Goal: Transaction & Acquisition: Obtain resource

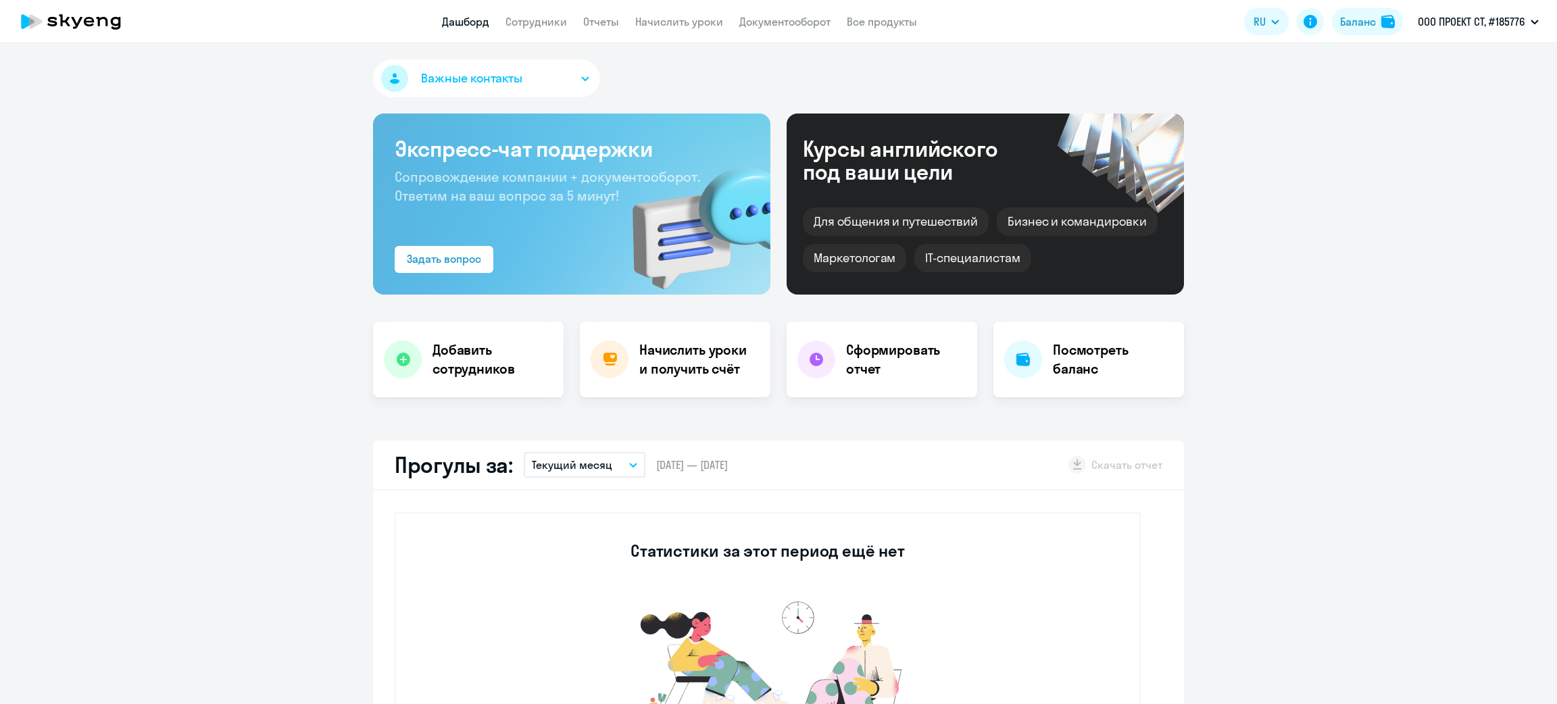
select select "30"
click at [1360, 22] on div "Баланс" at bounding box center [1358, 22] width 36 height 16
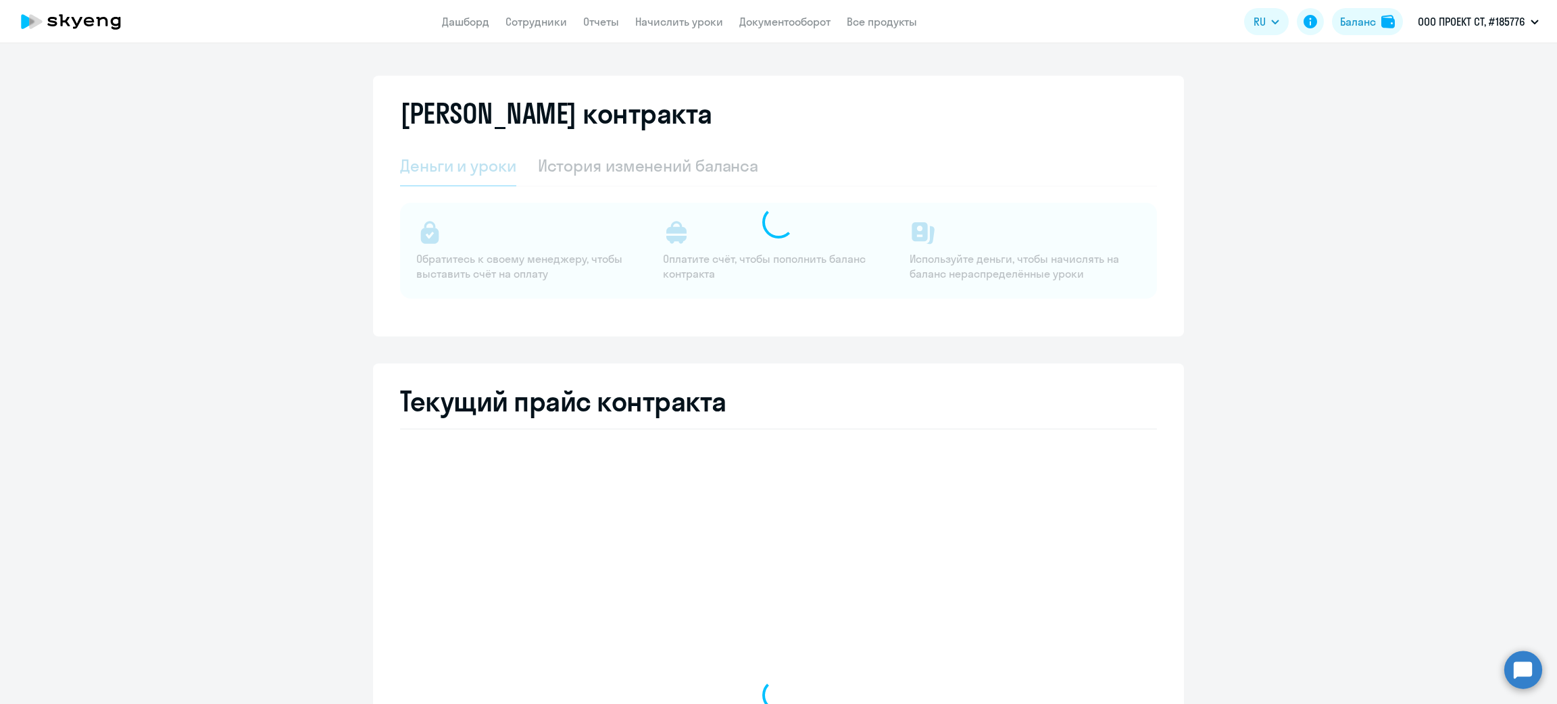
select select "english_adult_not_native_speaker"
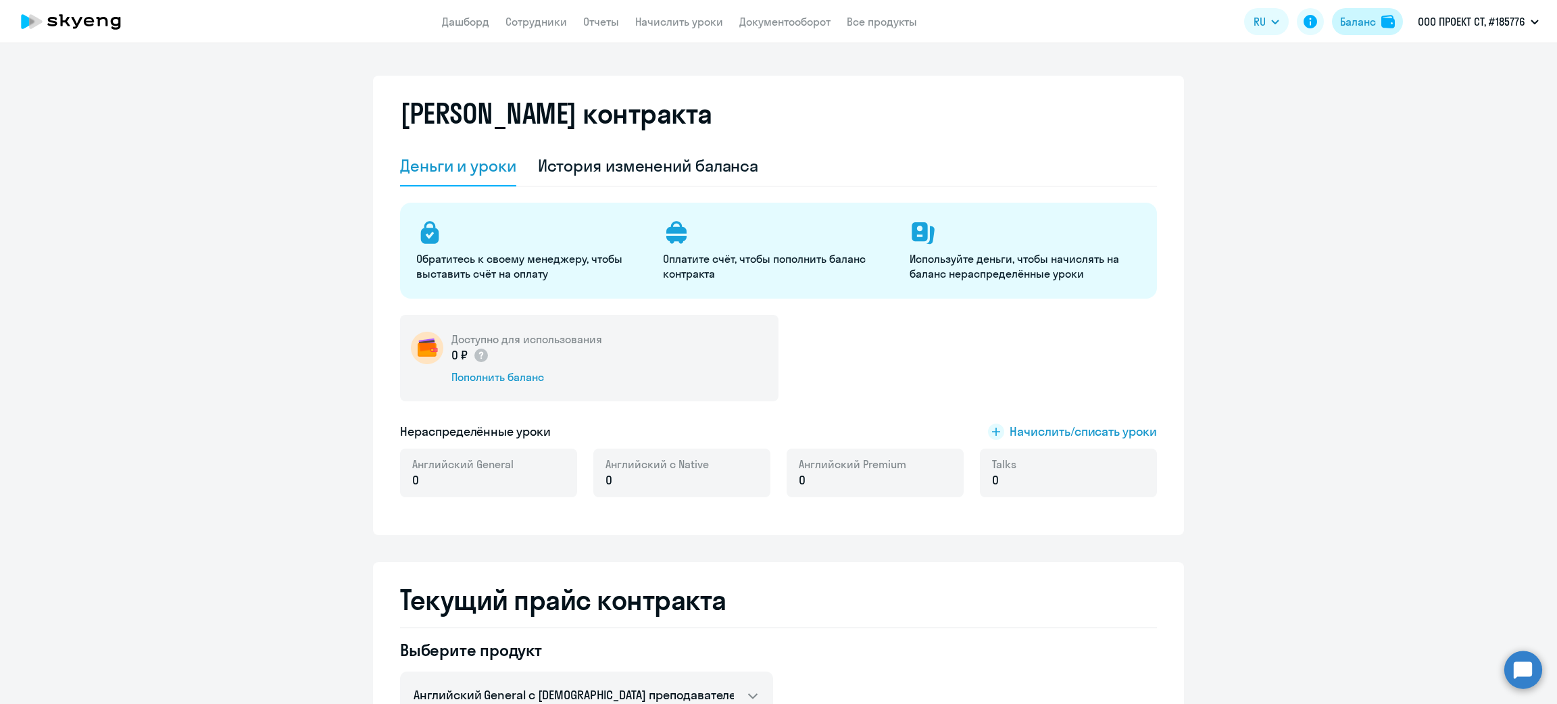
click at [1353, 28] on div "Баланс" at bounding box center [1358, 22] width 36 height 16
click at [443, 24] on link "Дашборд" at bounding box center [465, 22] width 47 height 14
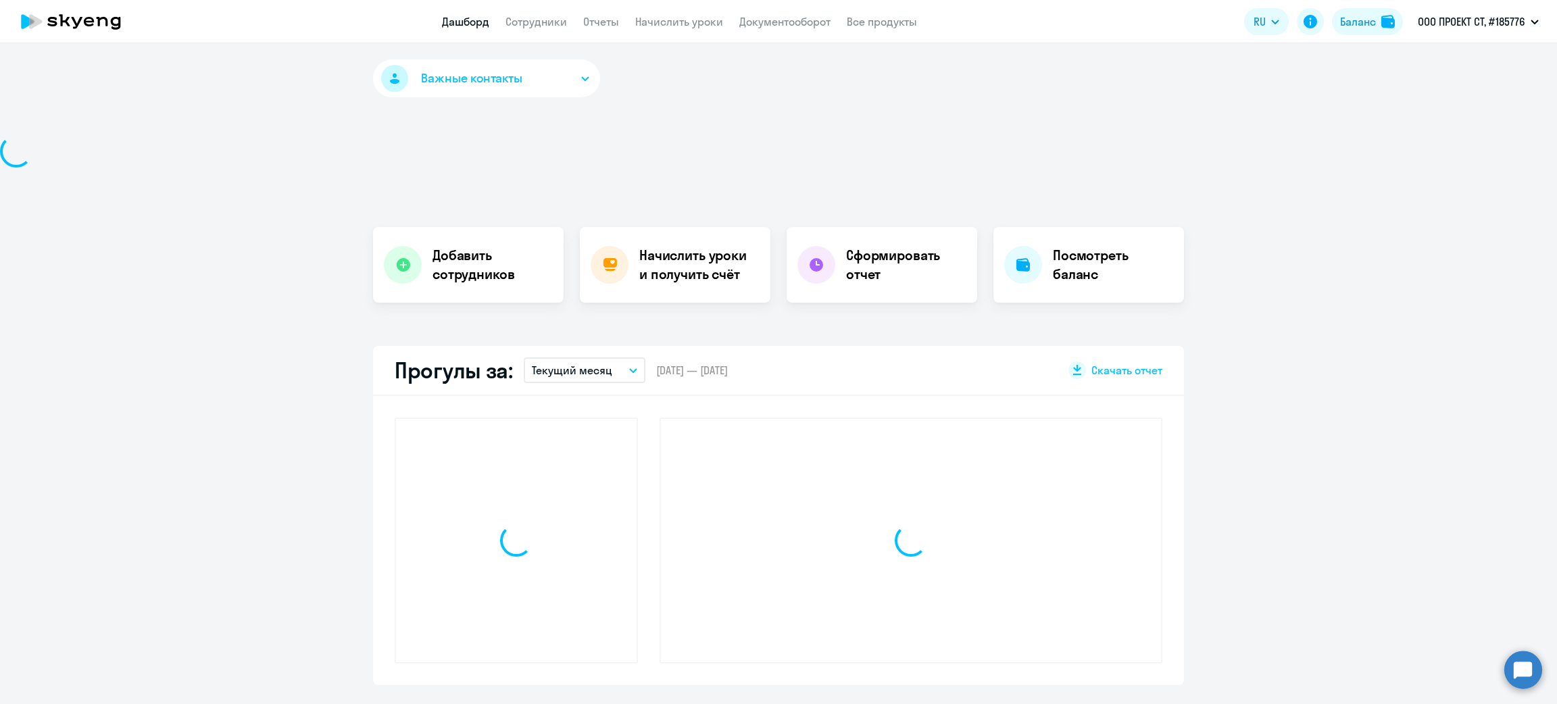
select select "30"
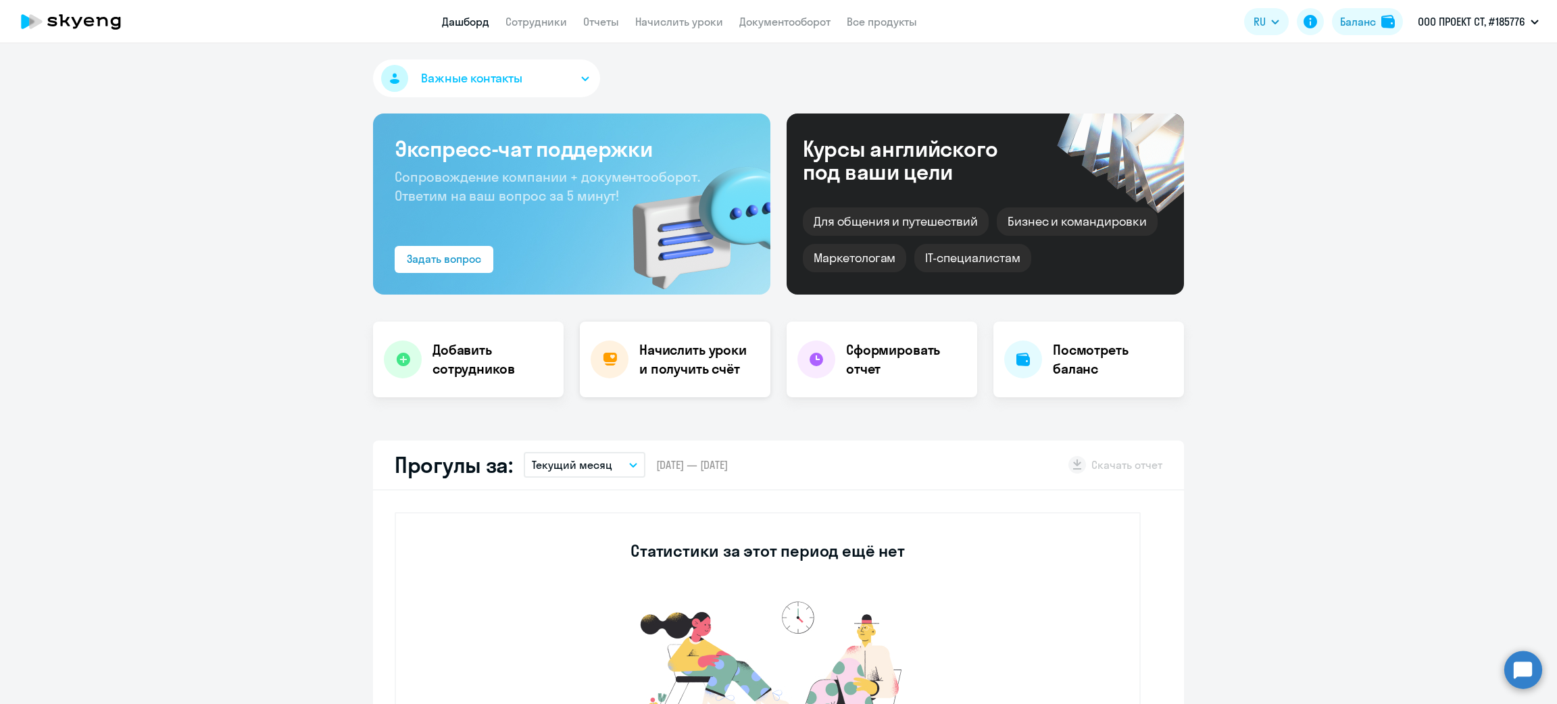
click at [666, 345] on h4 "Начислить уроки и получить счёт" at bounding box center [698, 360] width 118 height 38
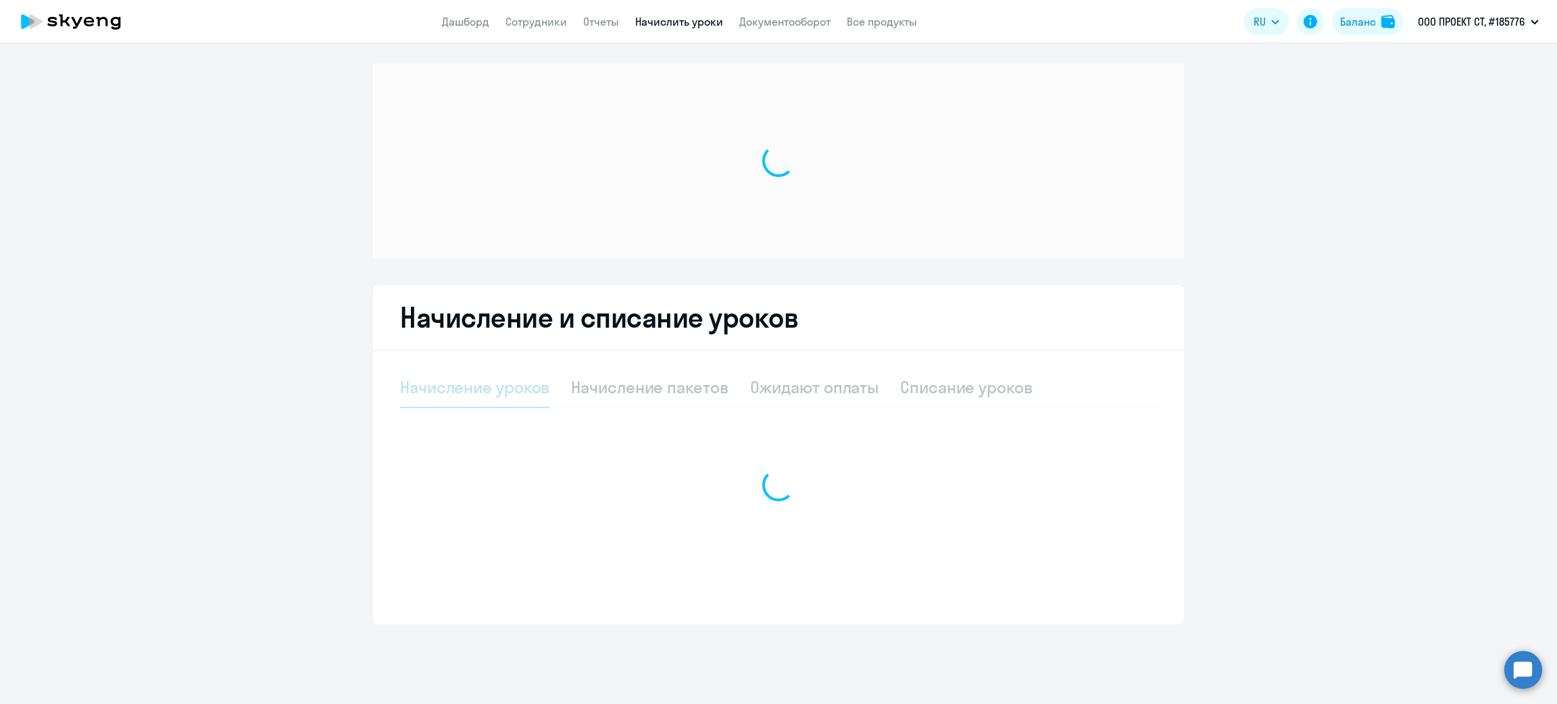
select select "10"
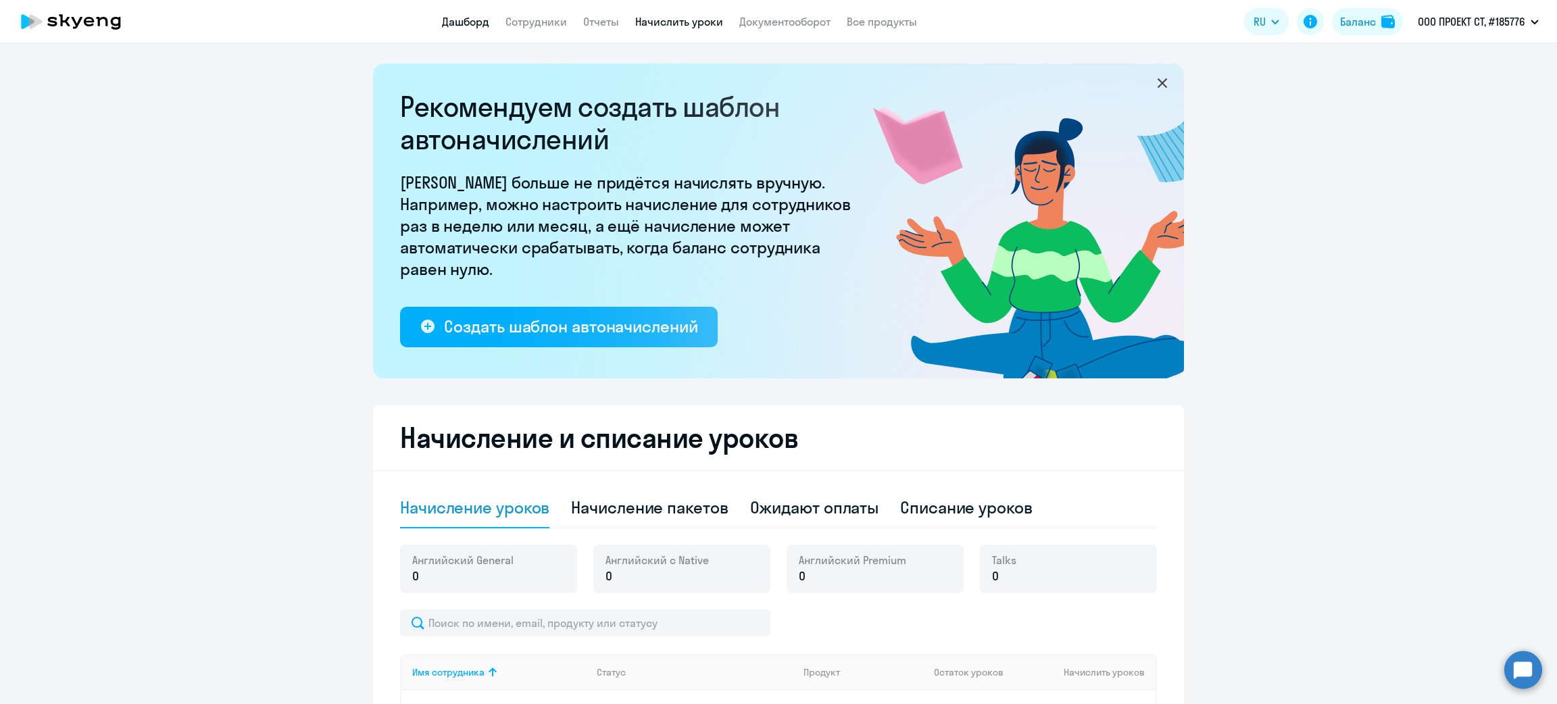
click at [469, 24] on link "Дашборд" at bounding box center [465, 22] width 47 height 14
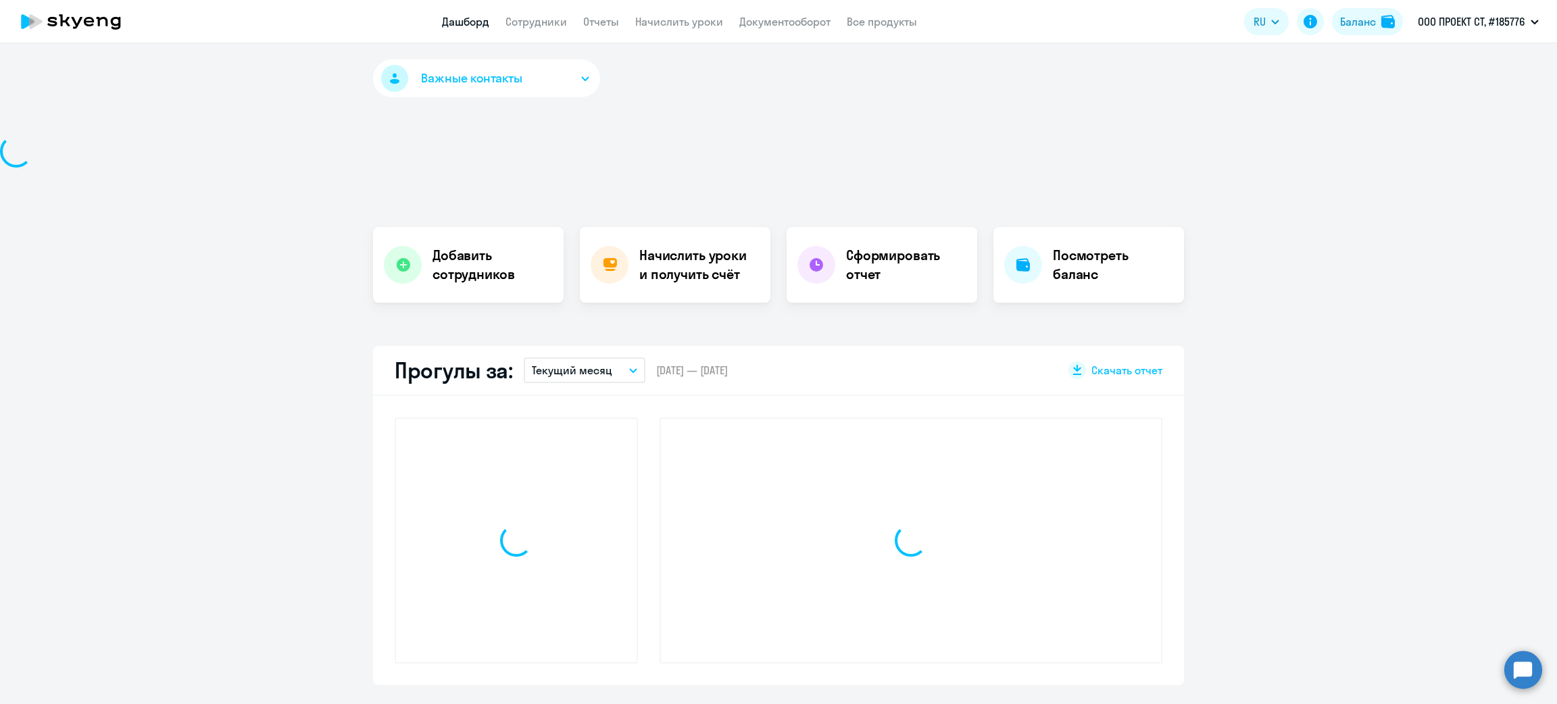
select select "30"
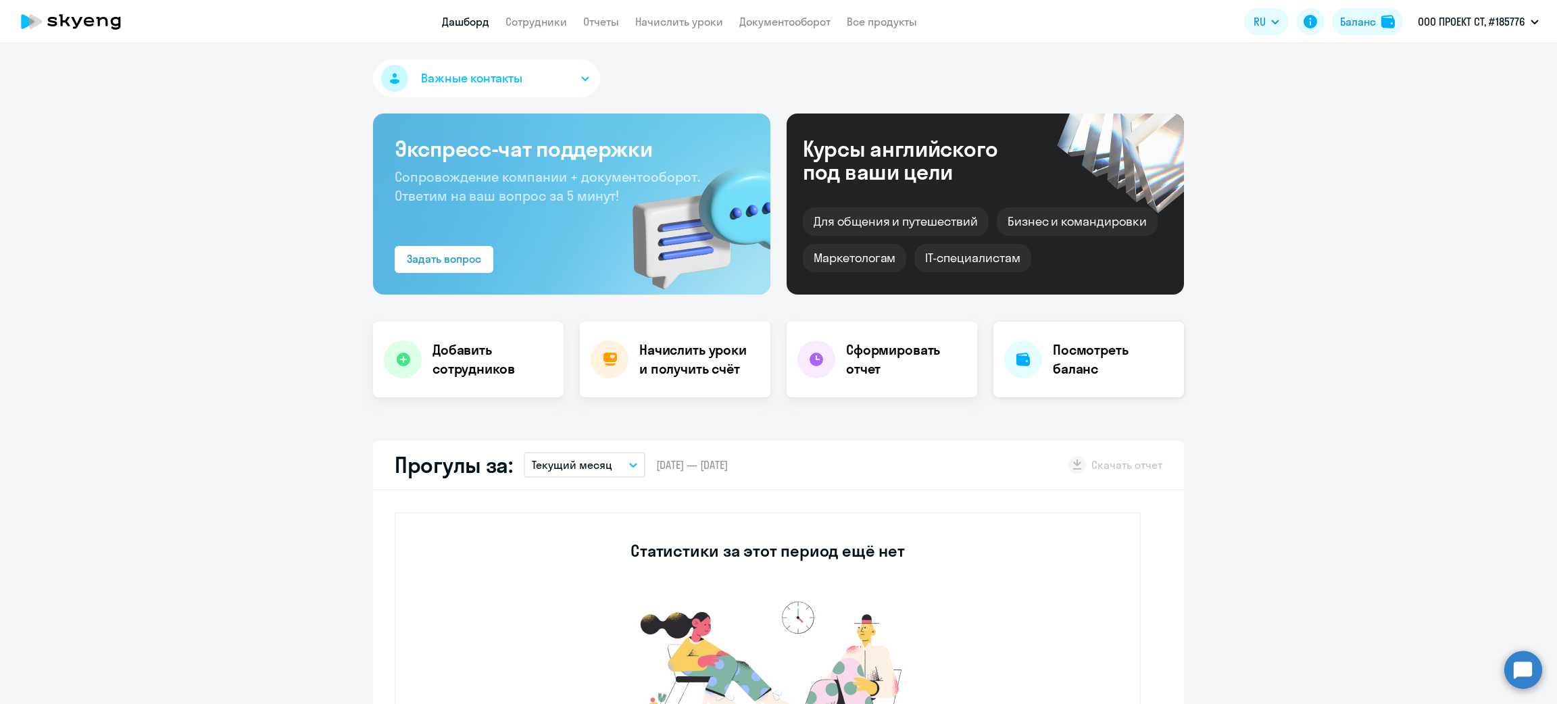
click at [1065, 377] on h4 "Посмотреть баланс" at bounding box center [1113, 360] width 120 height 38
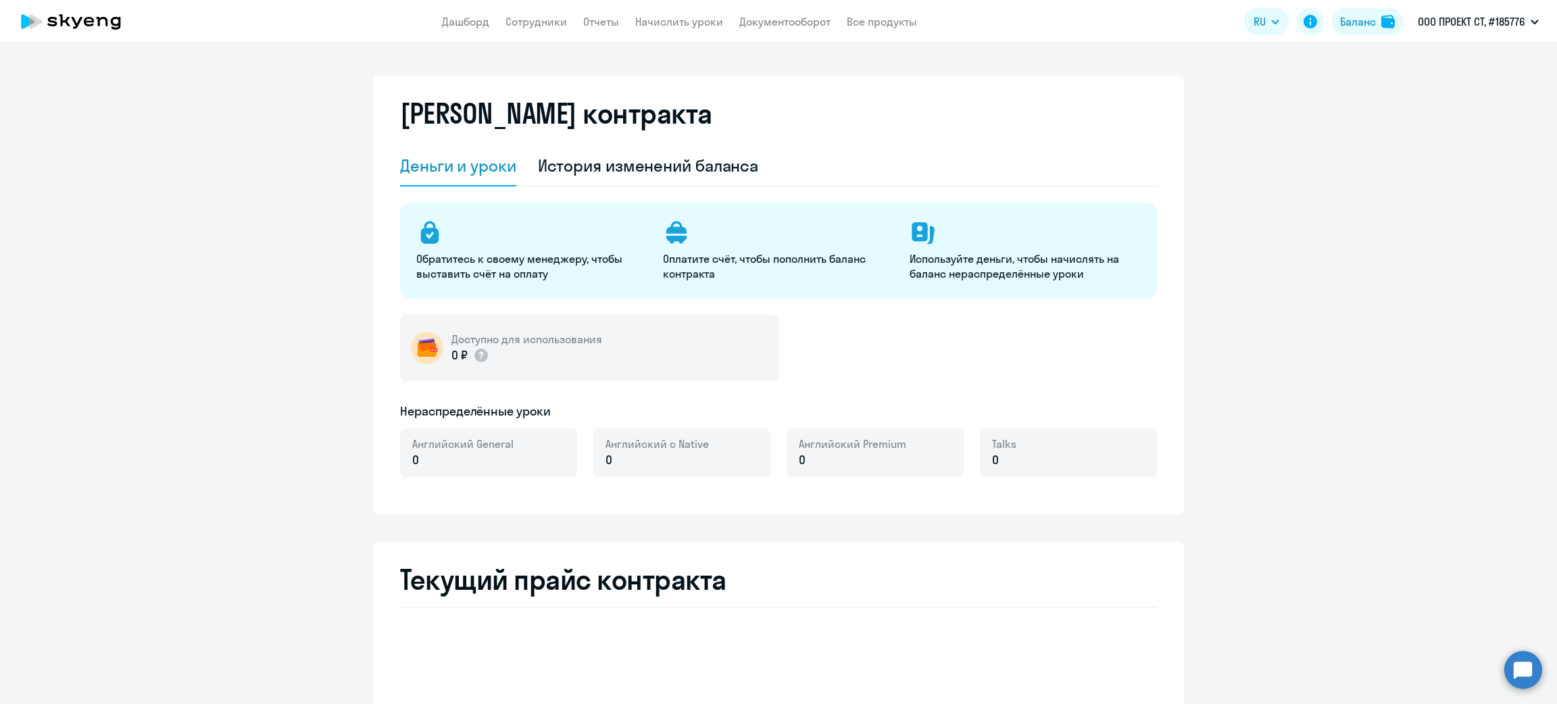
select select "english_adult_not_native_speaker"
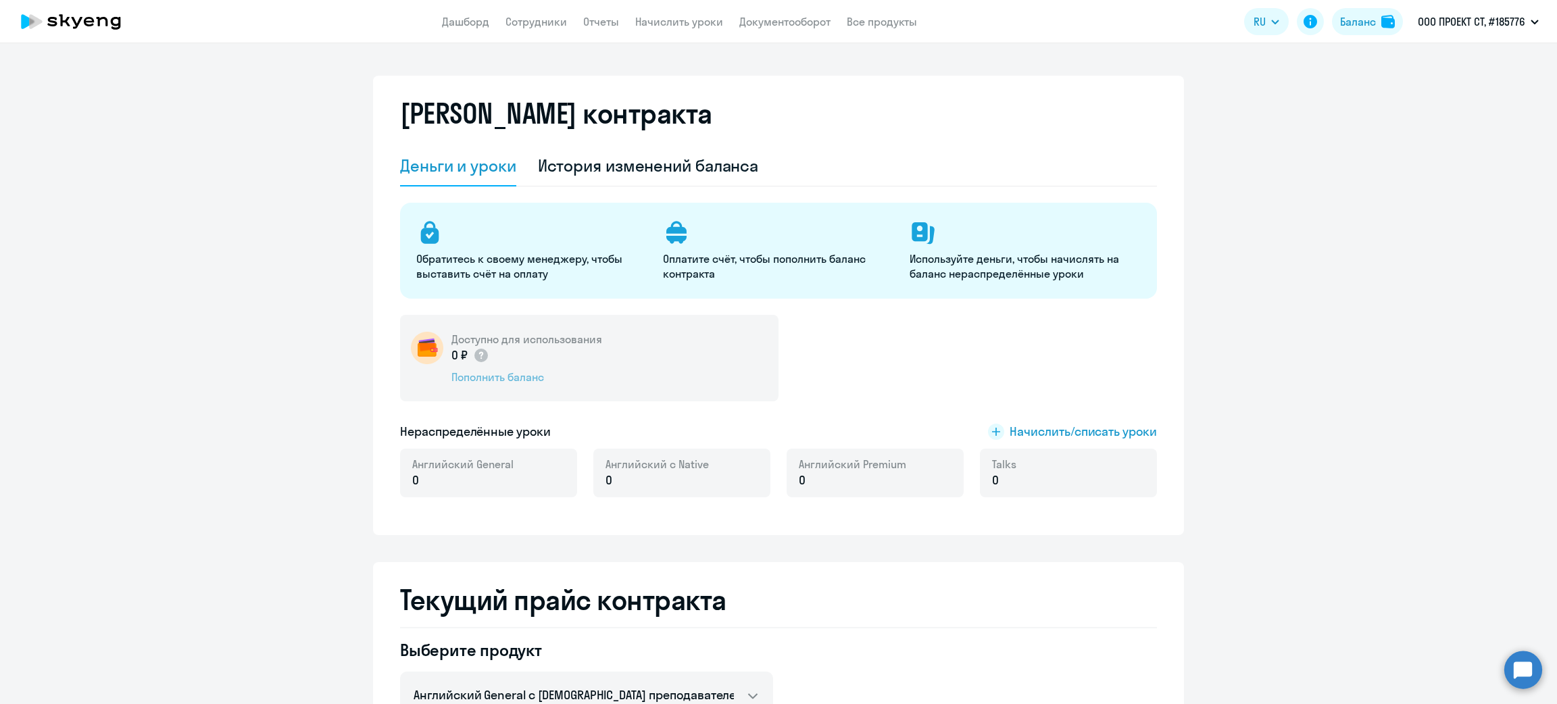
click at [517, 383] on div "Пополнить баланс" at bounding box center [526, 377] width 151 height 15
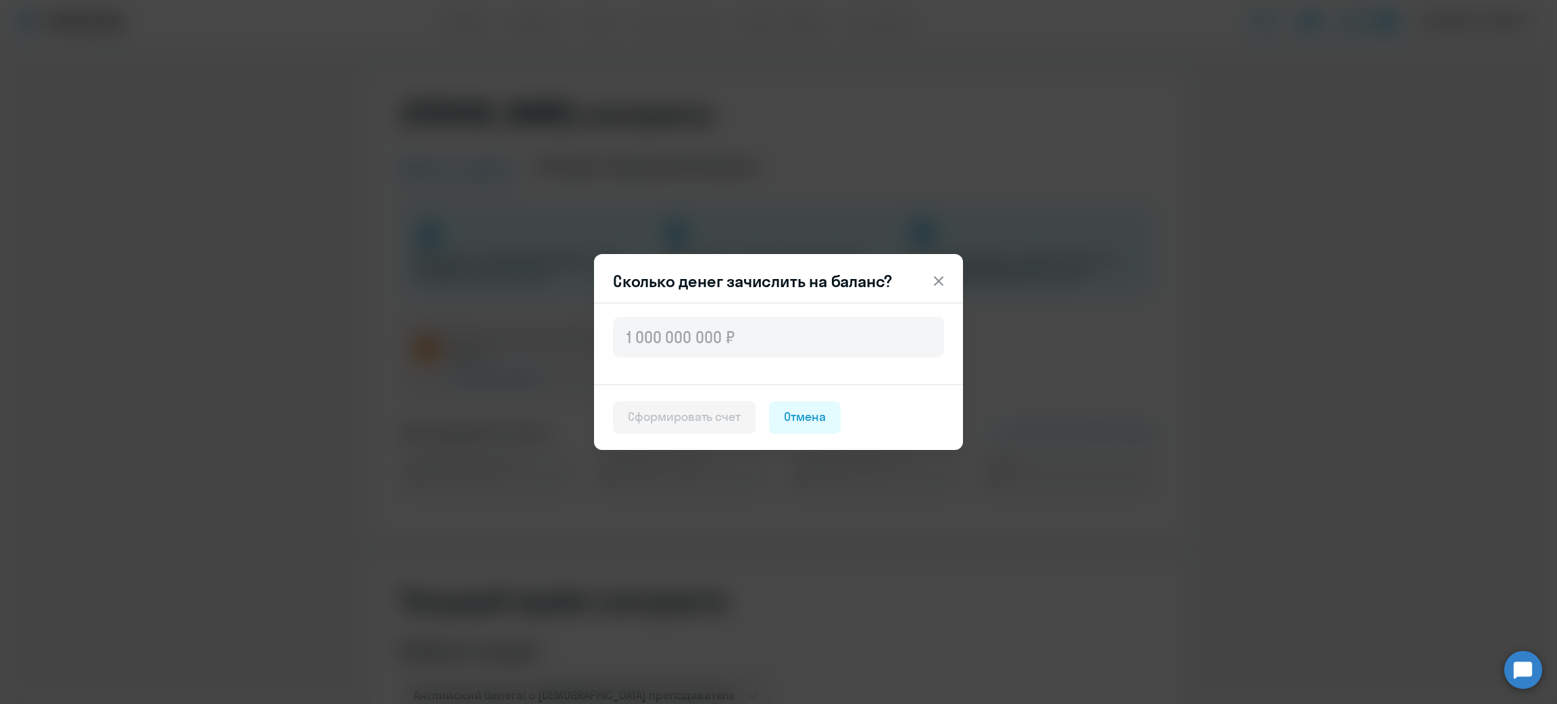
click at [714, 359] on div at bounding box center [778, 344] width 369 height 82
click at [741, 335] on input "text" at bounding box center [778, 337] width 331 height 41
click at [678, 334] on input "text" at bounding box center [778, 337] width 331 height 41
drag, startPoint x: 1076, startPoint y: 186, endPoint x: 978, endPoint y: 280, distance: 134.8
click at [1075, 189] on div "Сколько денег зачислить на баланс? Сформировать счет Отмена" at bounding box center [778, 352] width 654 height 378
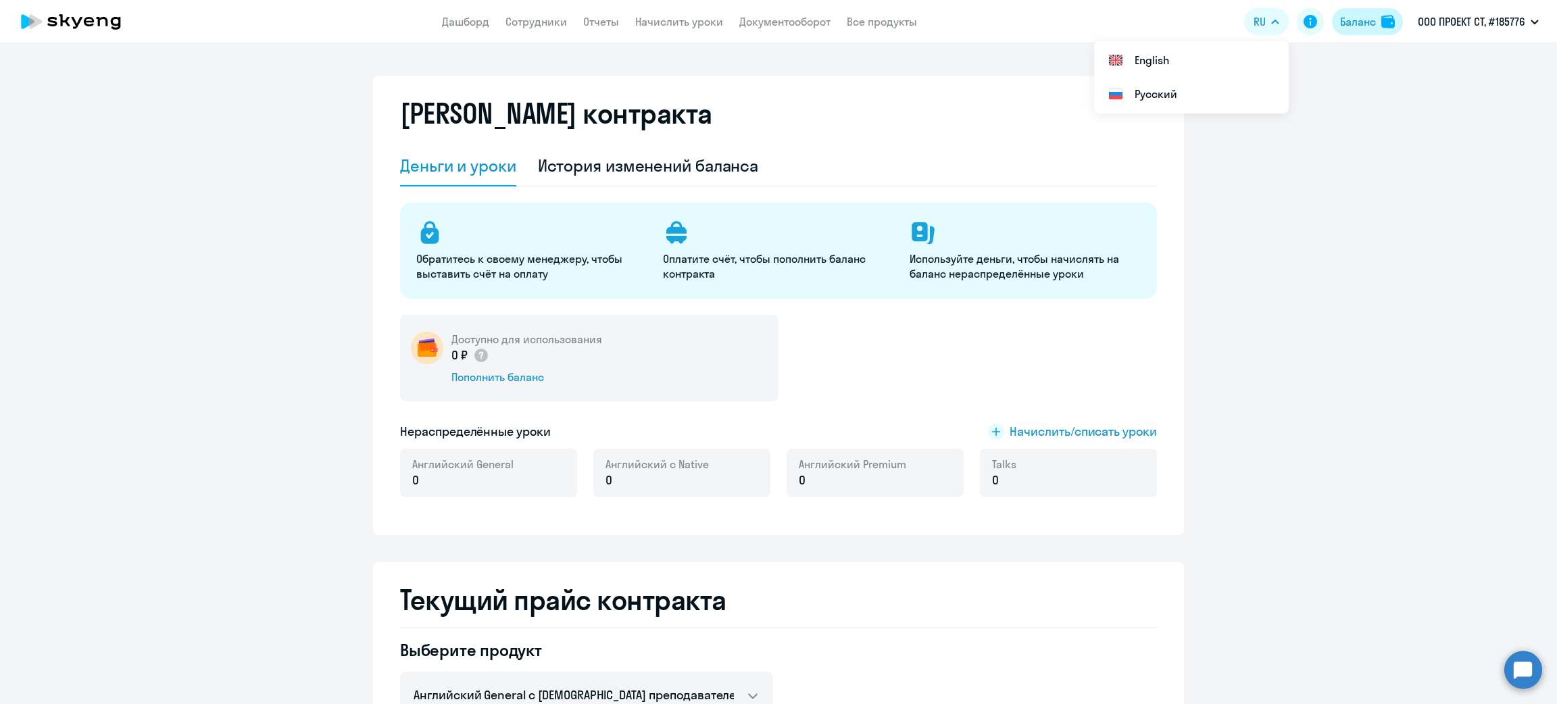
click at [1379, 18] on button "Баланс" at bounding box center [1367, 21] width 71 height 27
click at [1364, 30] on button "Баланс" at bounding box center [1367, 21] width 71 height 27
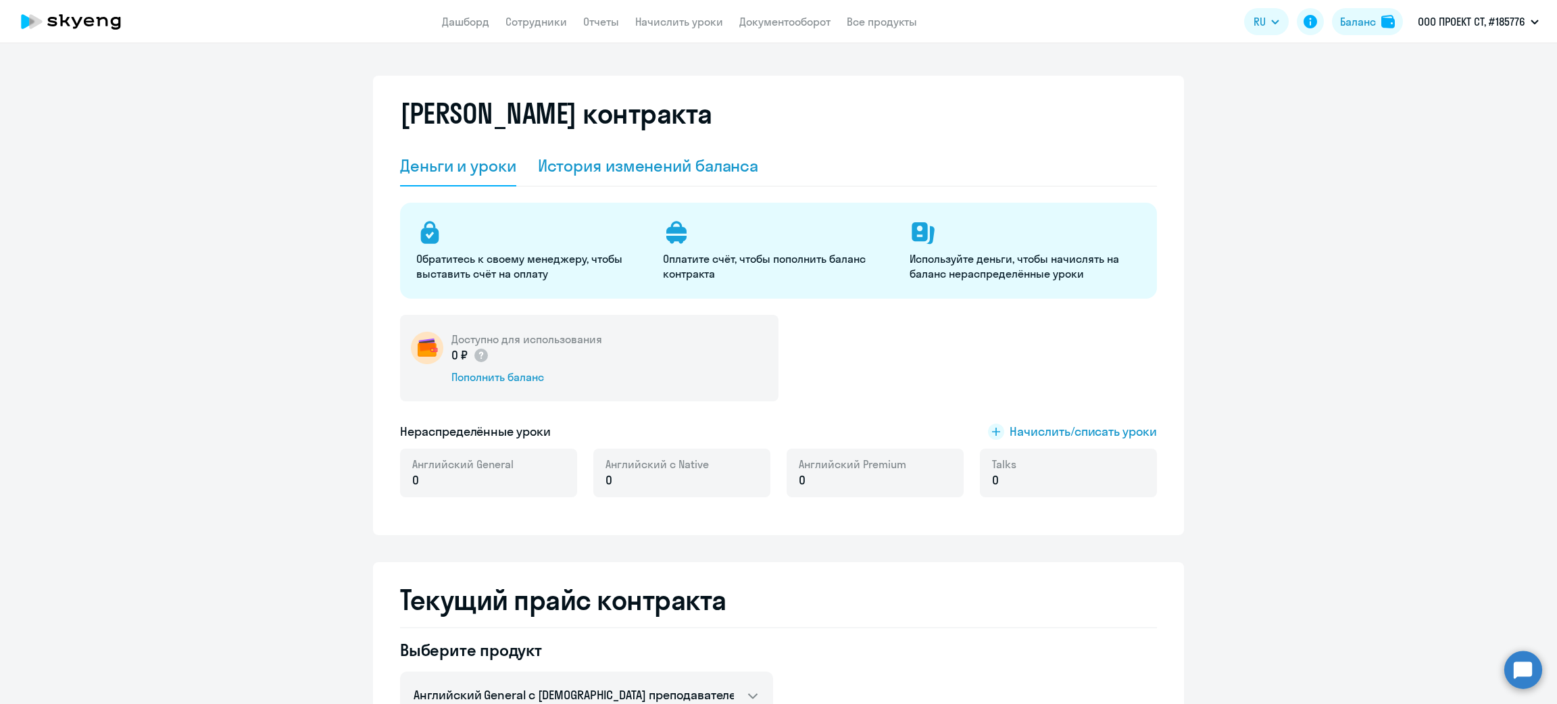
click at [658, 161] on div "История изменений баланса" at bounding box center [648, 166] width 221 height 22
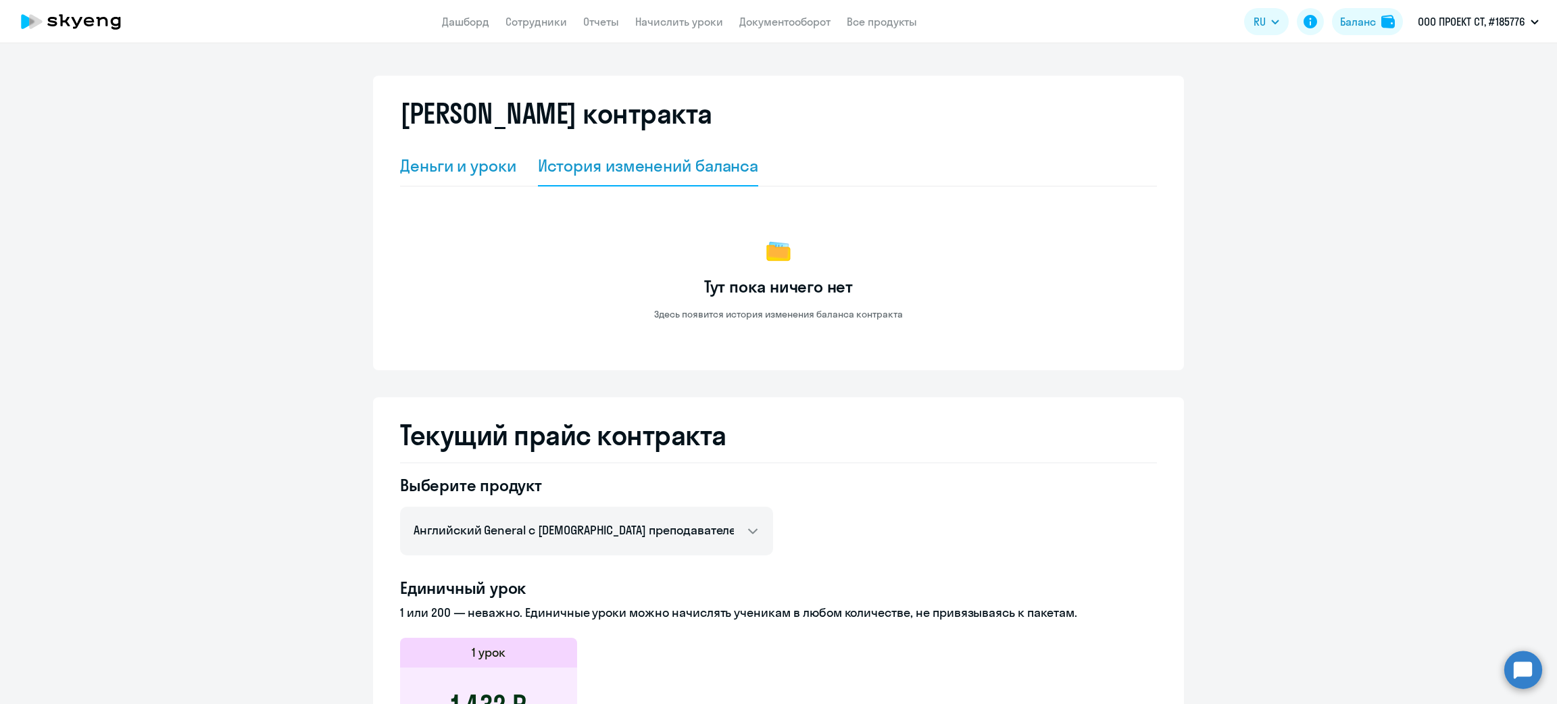
click at [443, 158] on div "Деньги и уроки" at bounding box center [458, 166] width 116 height 22
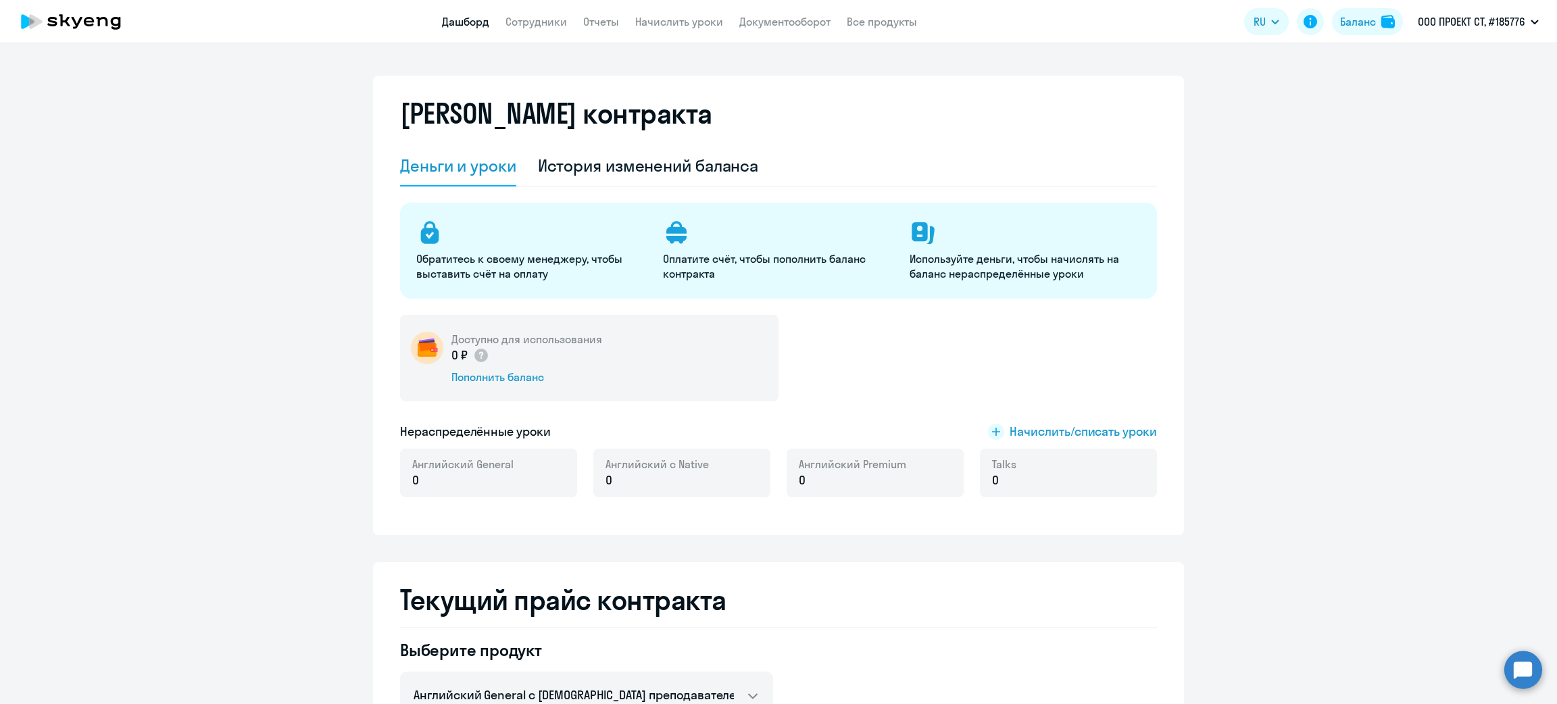
click at [482, 20] on link "Дашборд" at bounding box center [465, 22] width 47 height 14
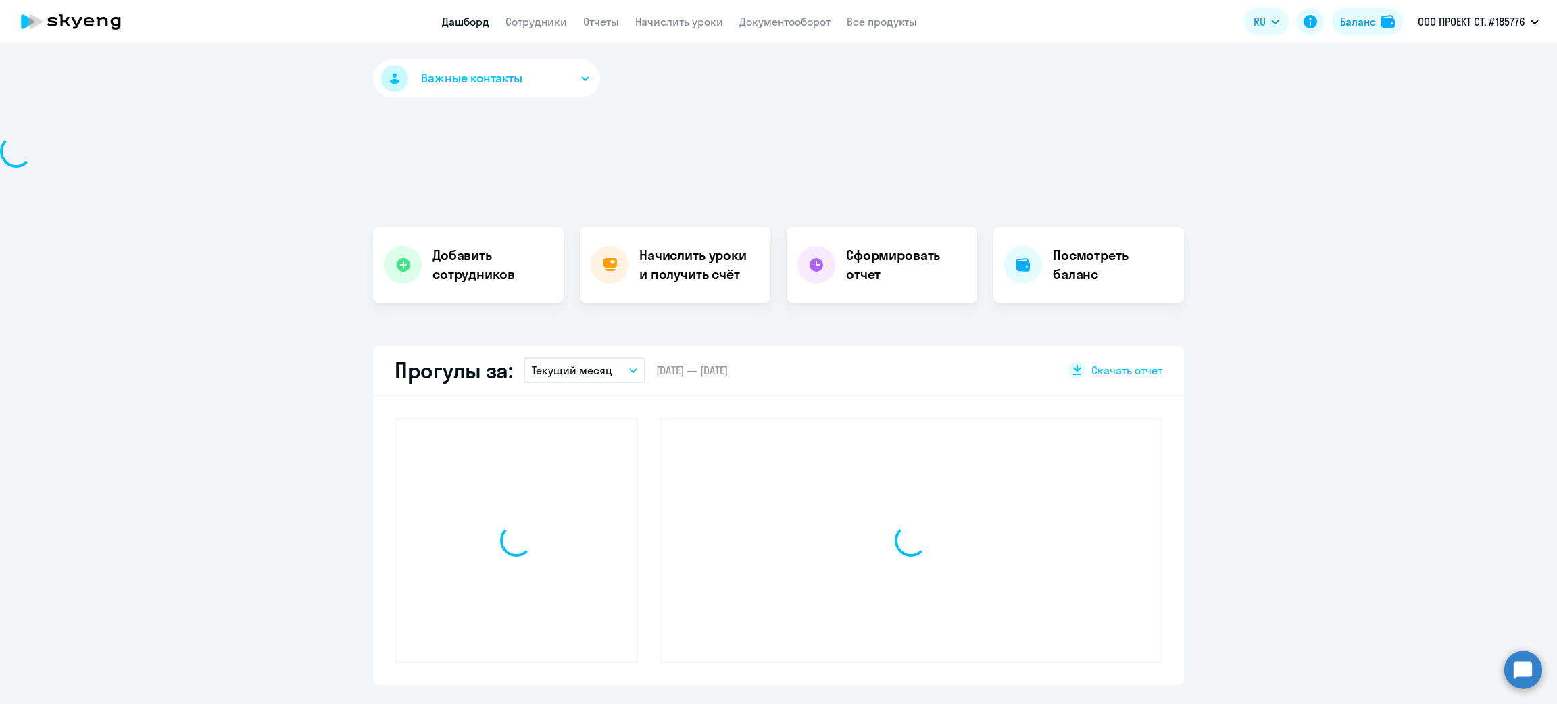
select select "30"
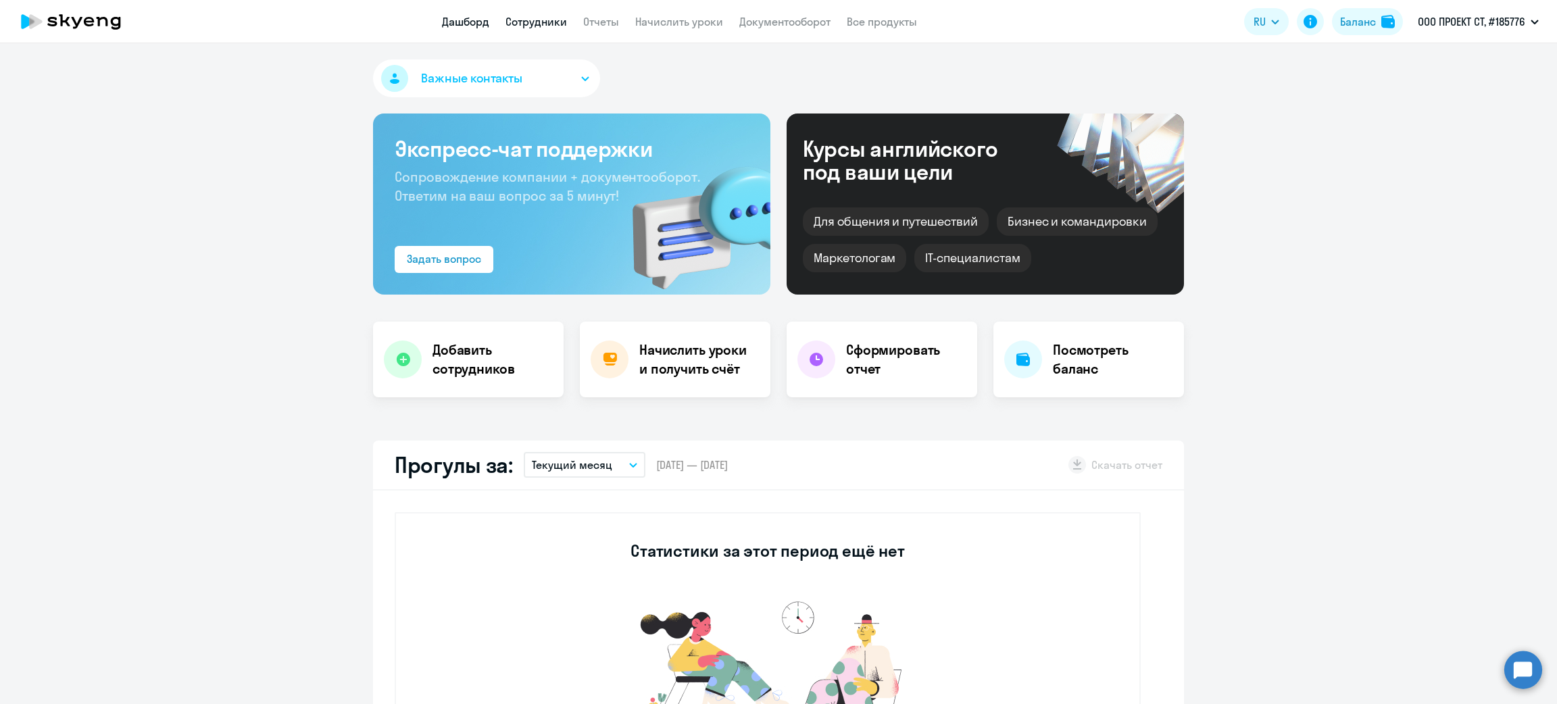
click at [541, 15] on link "Сотрудники" at bounding box center [535, 22] width 61 height 14
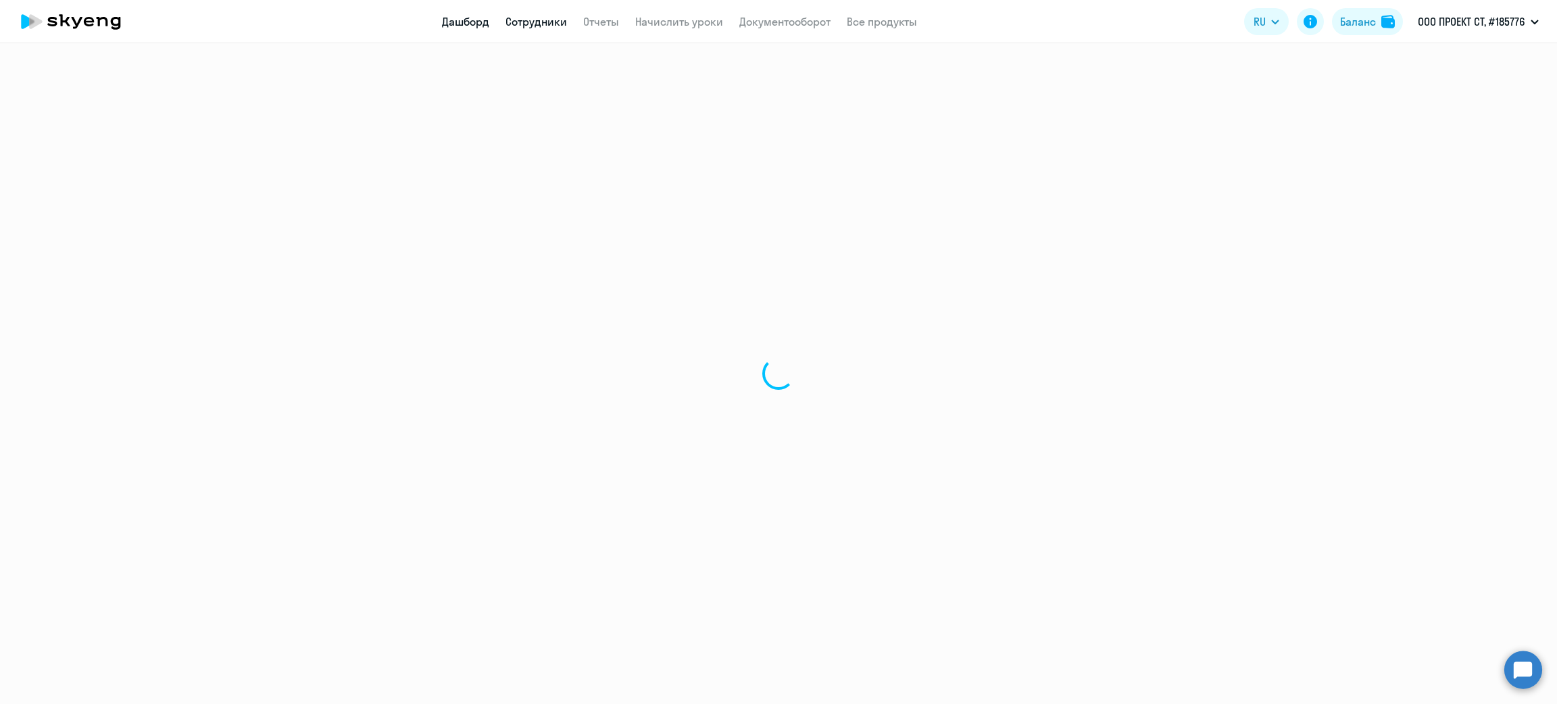
click at [448, 22] on link "Дашборд" at bounding box center [465, 22] width 47 height 14
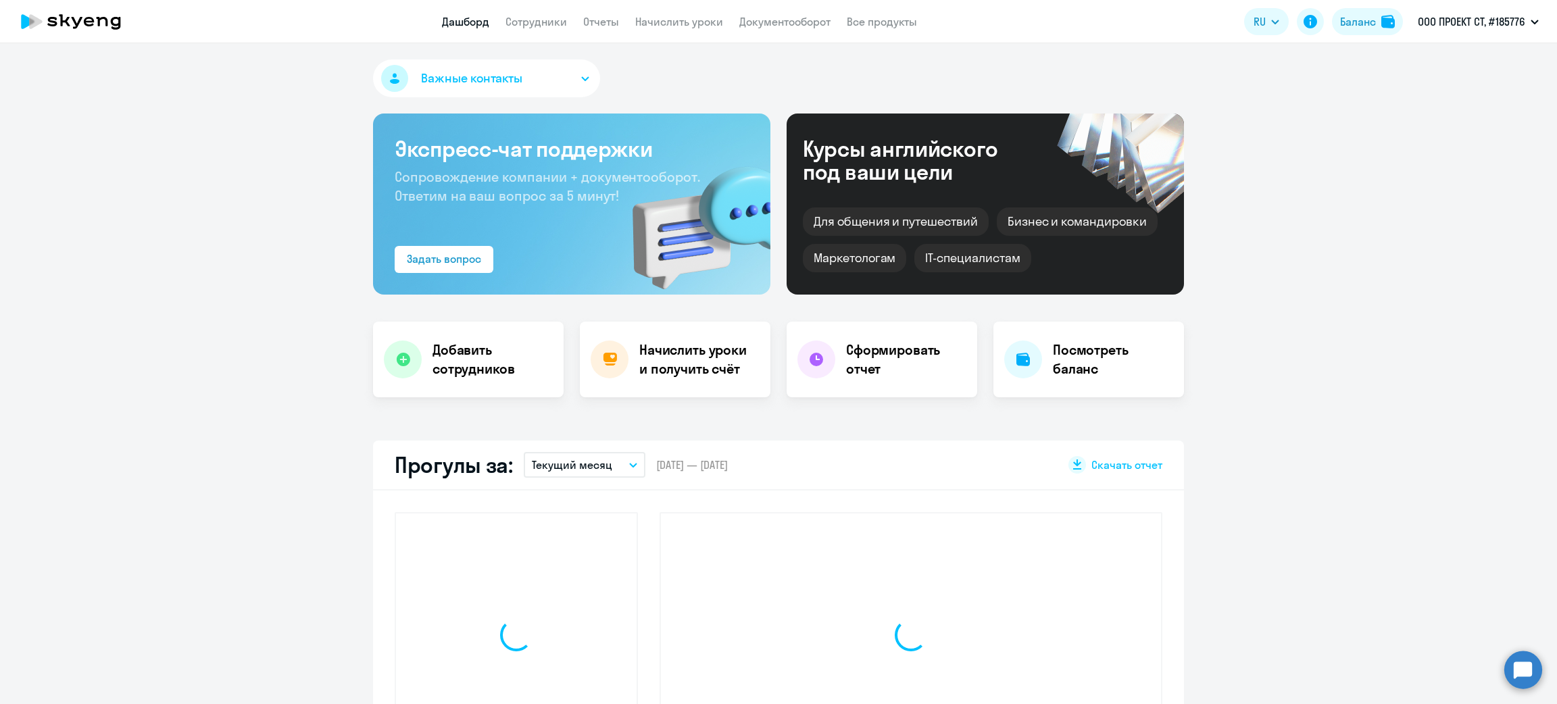
select select "30"
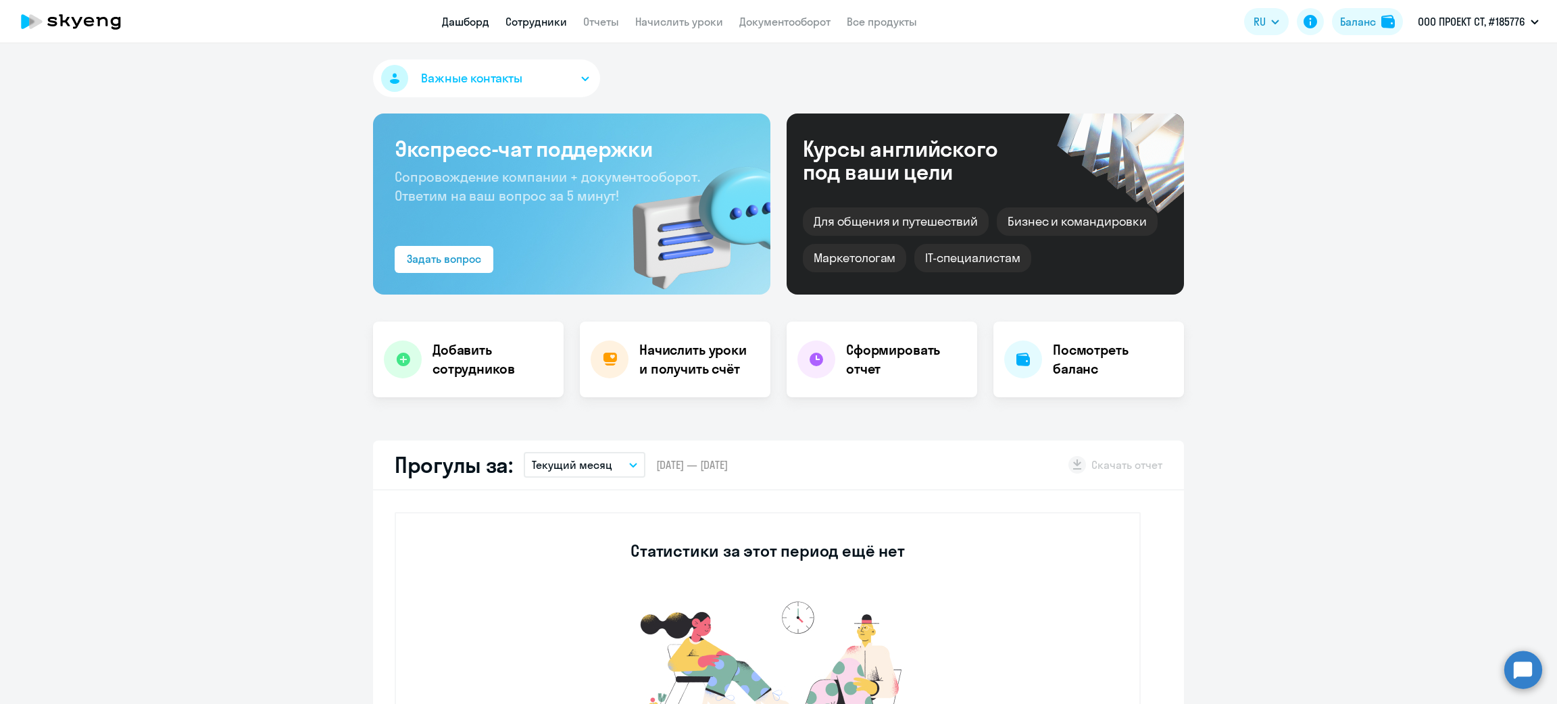
click at [542, 27] on link "Сотрудники" at bounding box center [535, 22] width 61 height 14
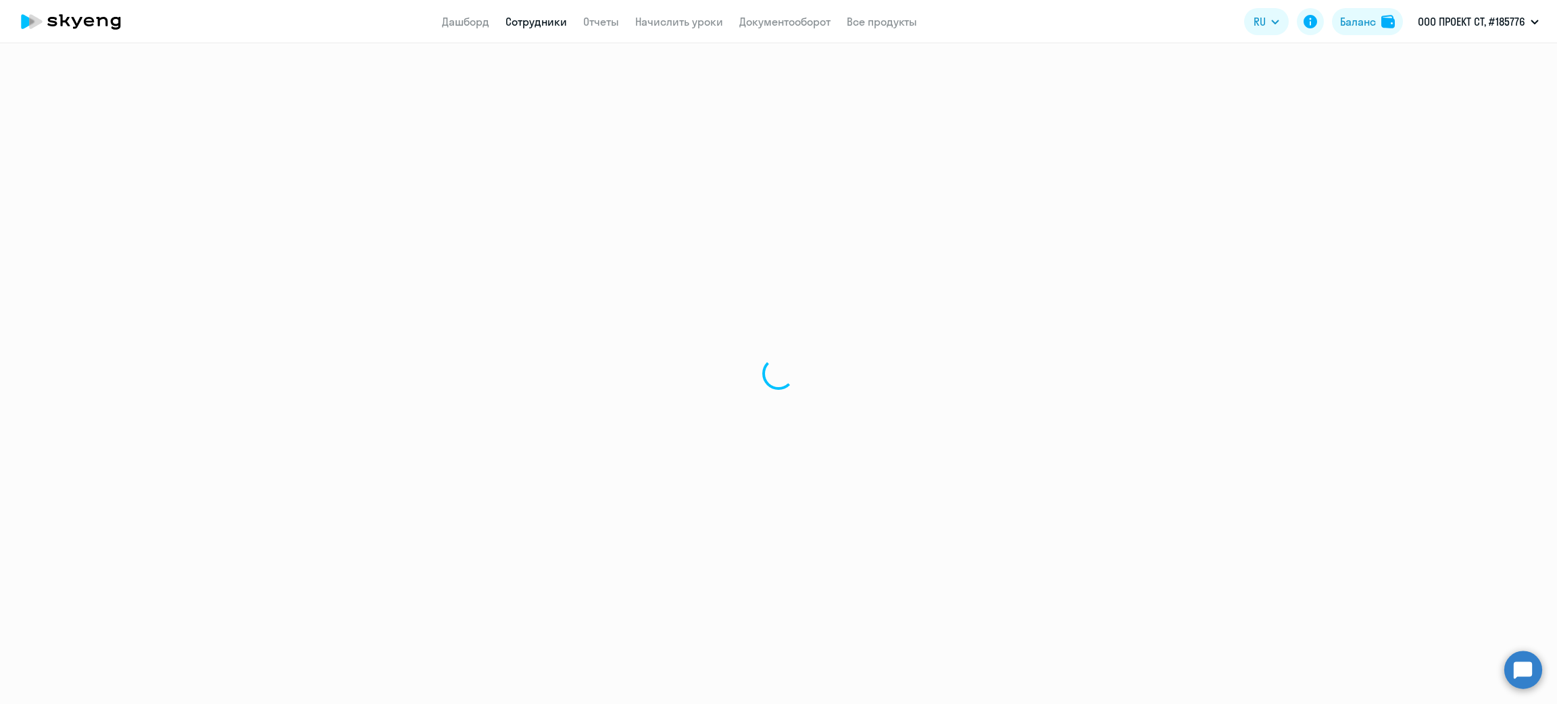
select select "30"
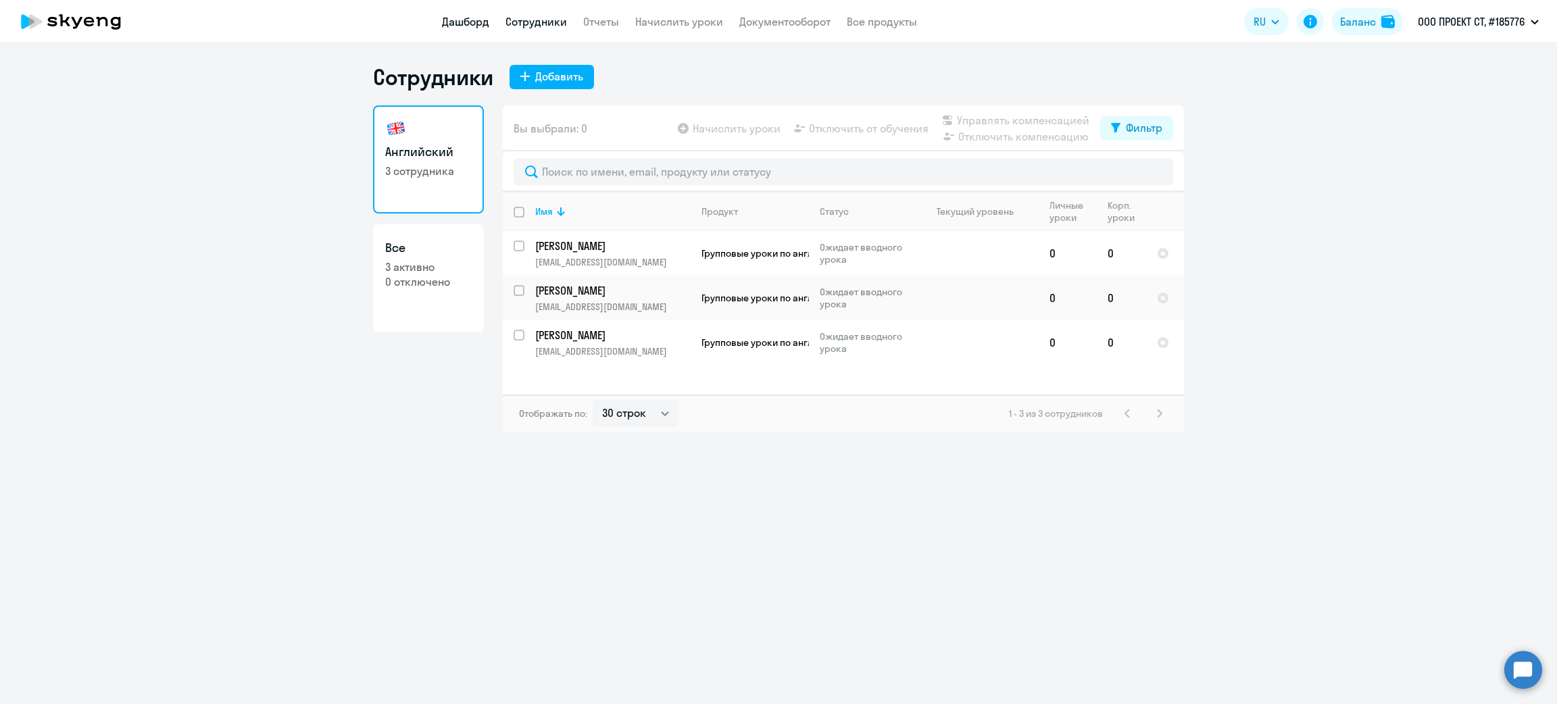
click at [480, 20] on link "Дашборд" at bounding box center [465, 22] width 47 height 14
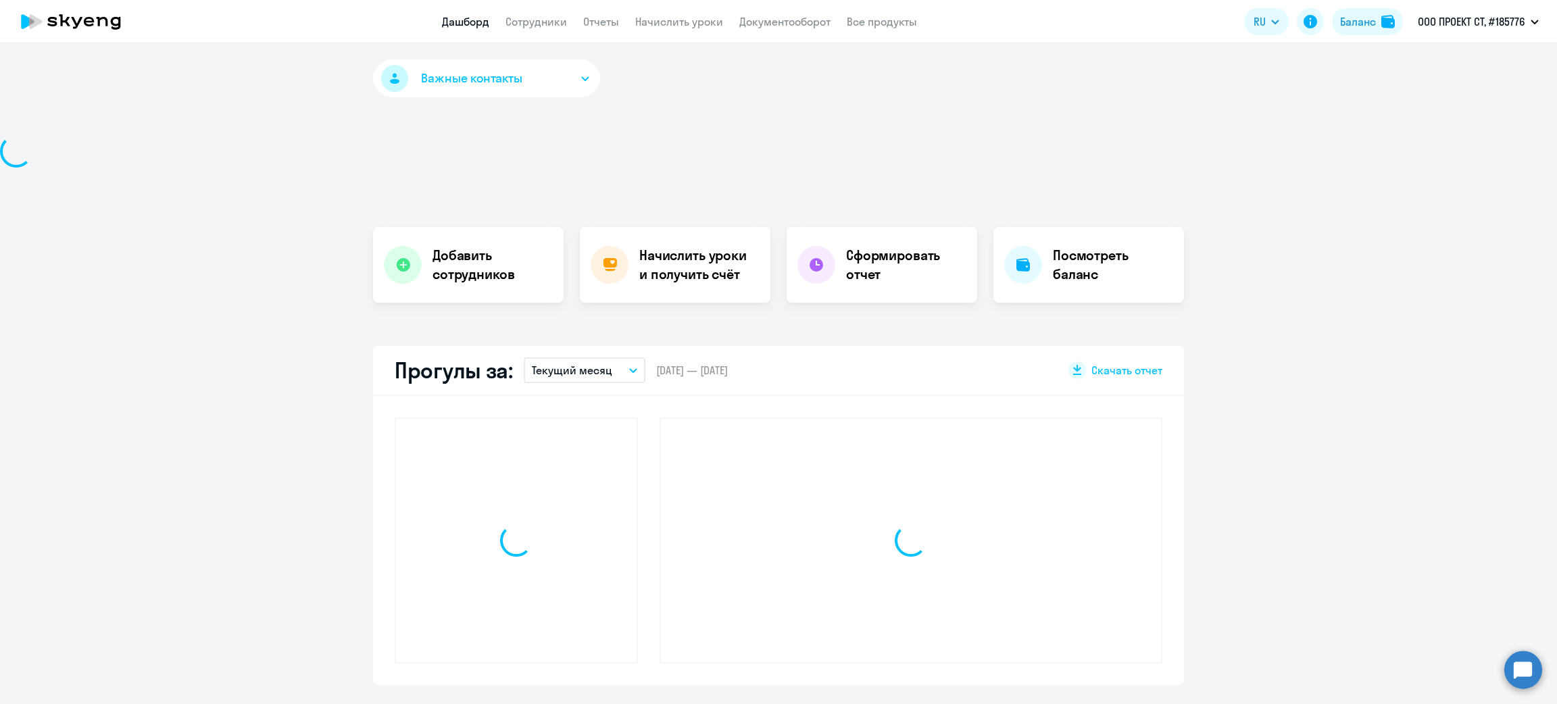
select select "30"
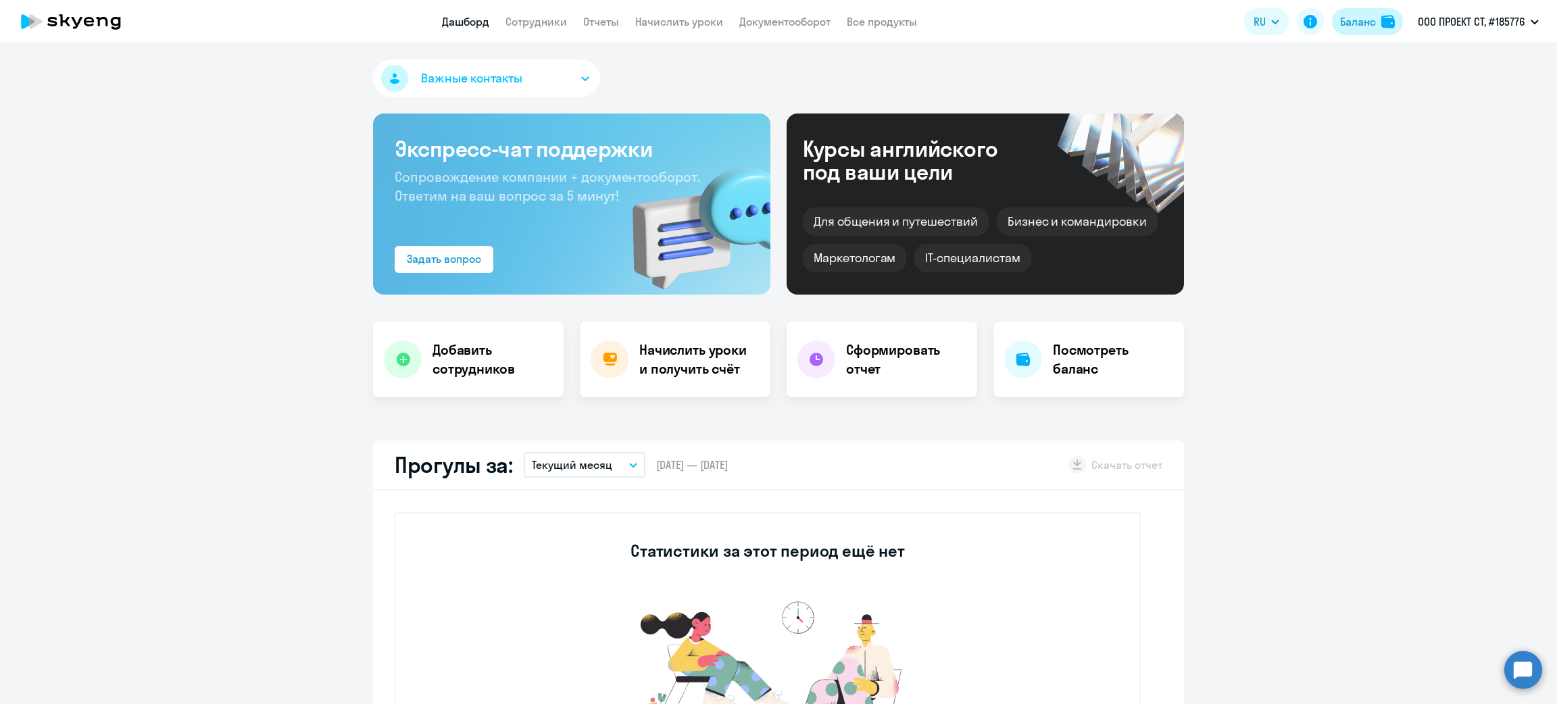
click at [1357, 26] on div "Баланс" at bounding box center [1358, 22] width 36 height 16
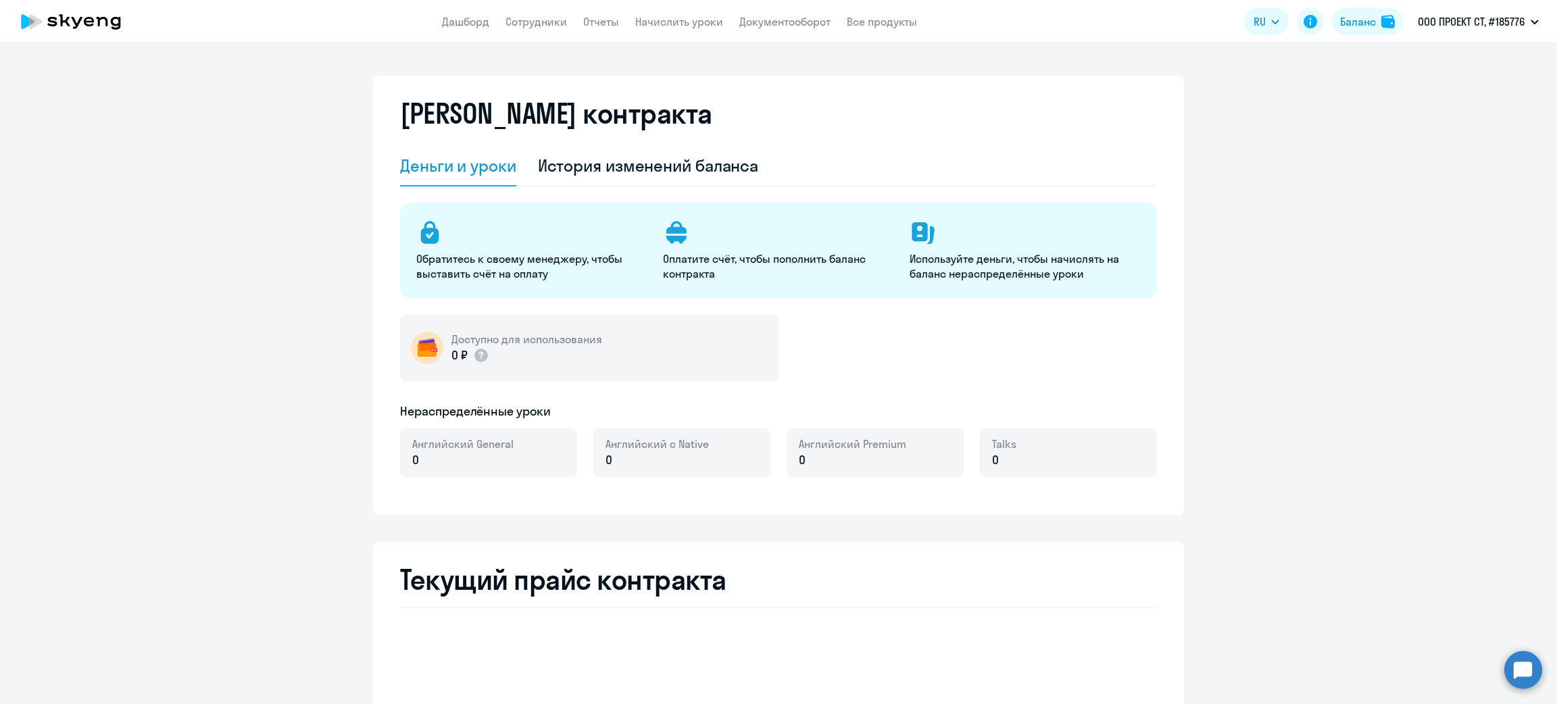
select select "english_adult_not_native_speaker"
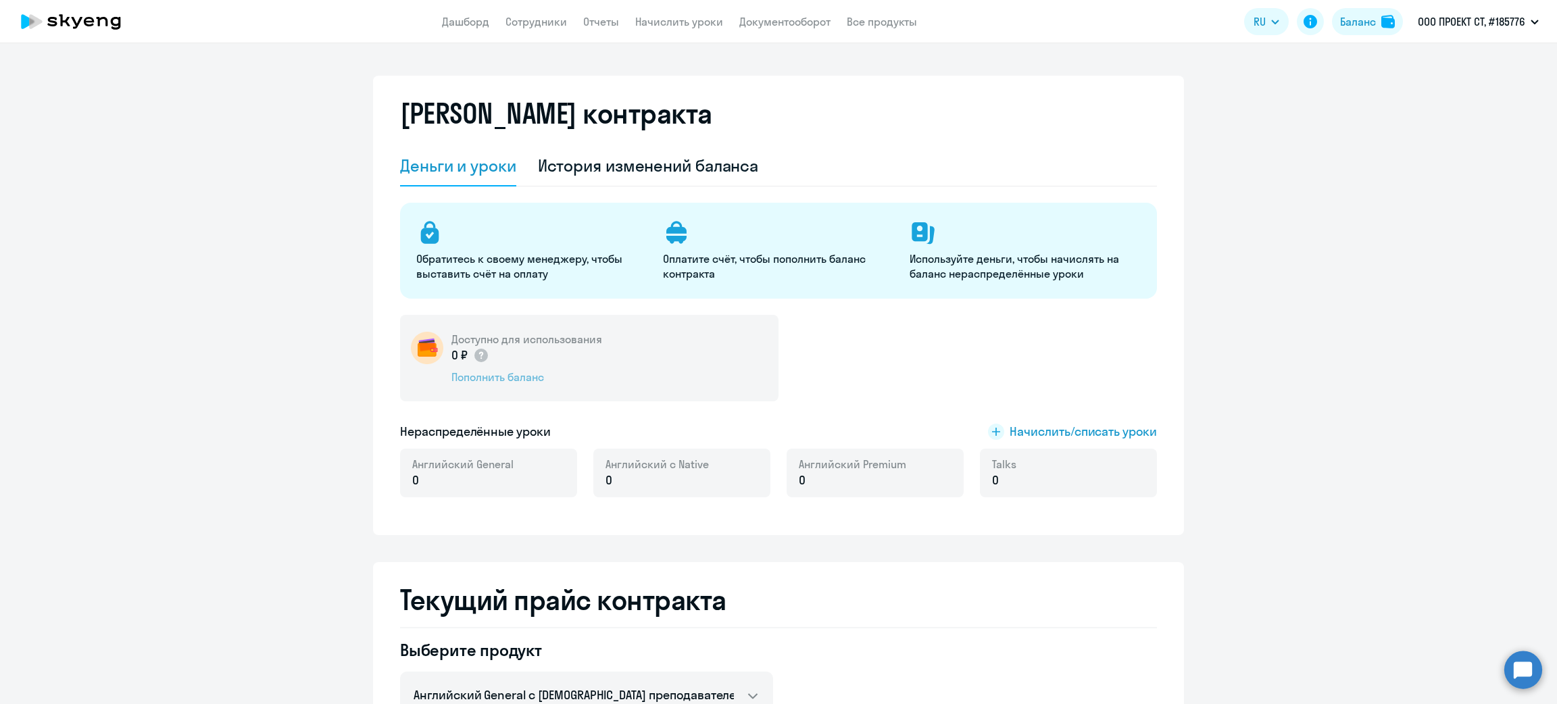
click at [522, 379] on div "Пополнить баланс" at bounding box center [526, 377] width 151 height 15
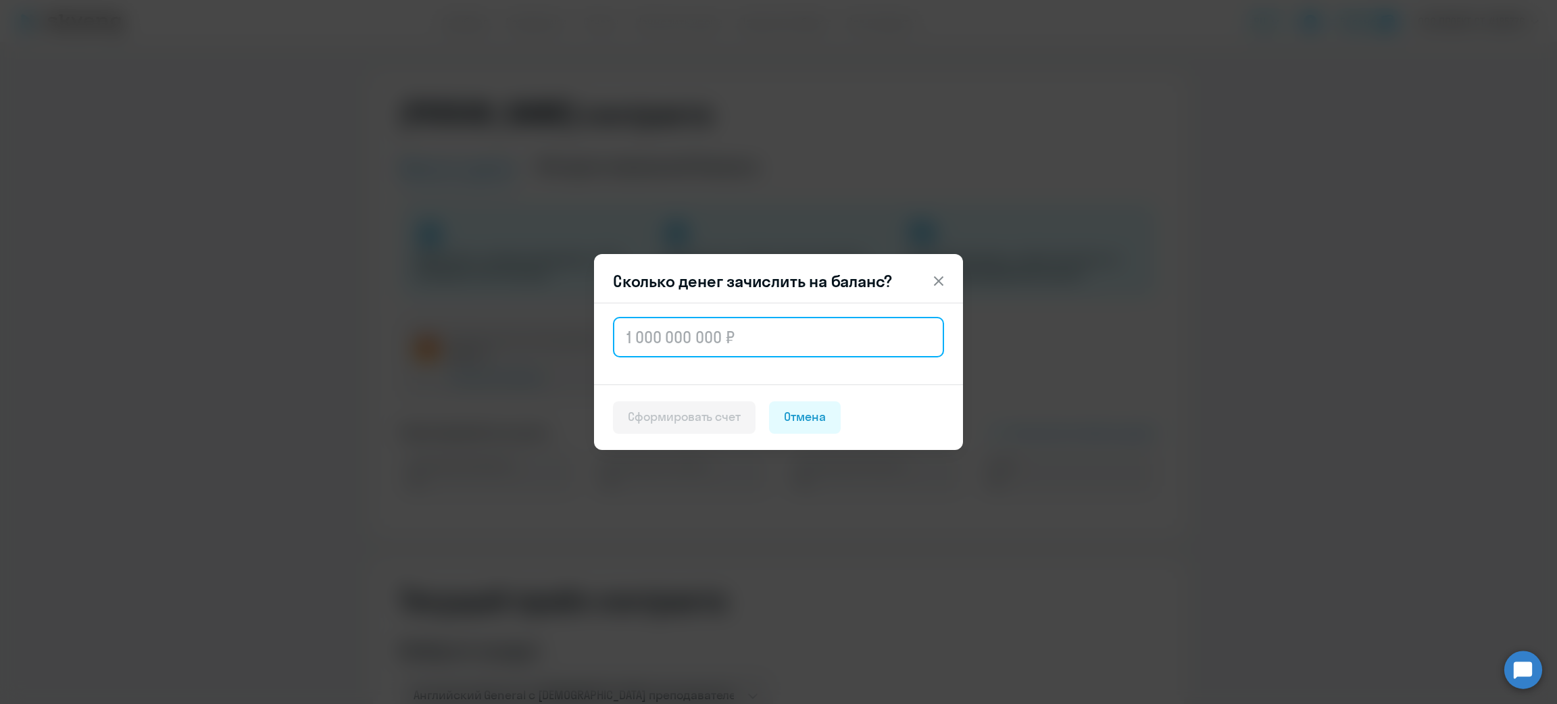
click at [696, 331] on input "text" at bounding box center [778, 337] width 331 height 41
paste input "41,18"
click at [643, 339] on input "41,18" at bounding box center [778, 337] width 331 height 41
click at [695, 345] on input "4 118" at bounding box center [778, 337] width 331 height 41
type input "41 184"
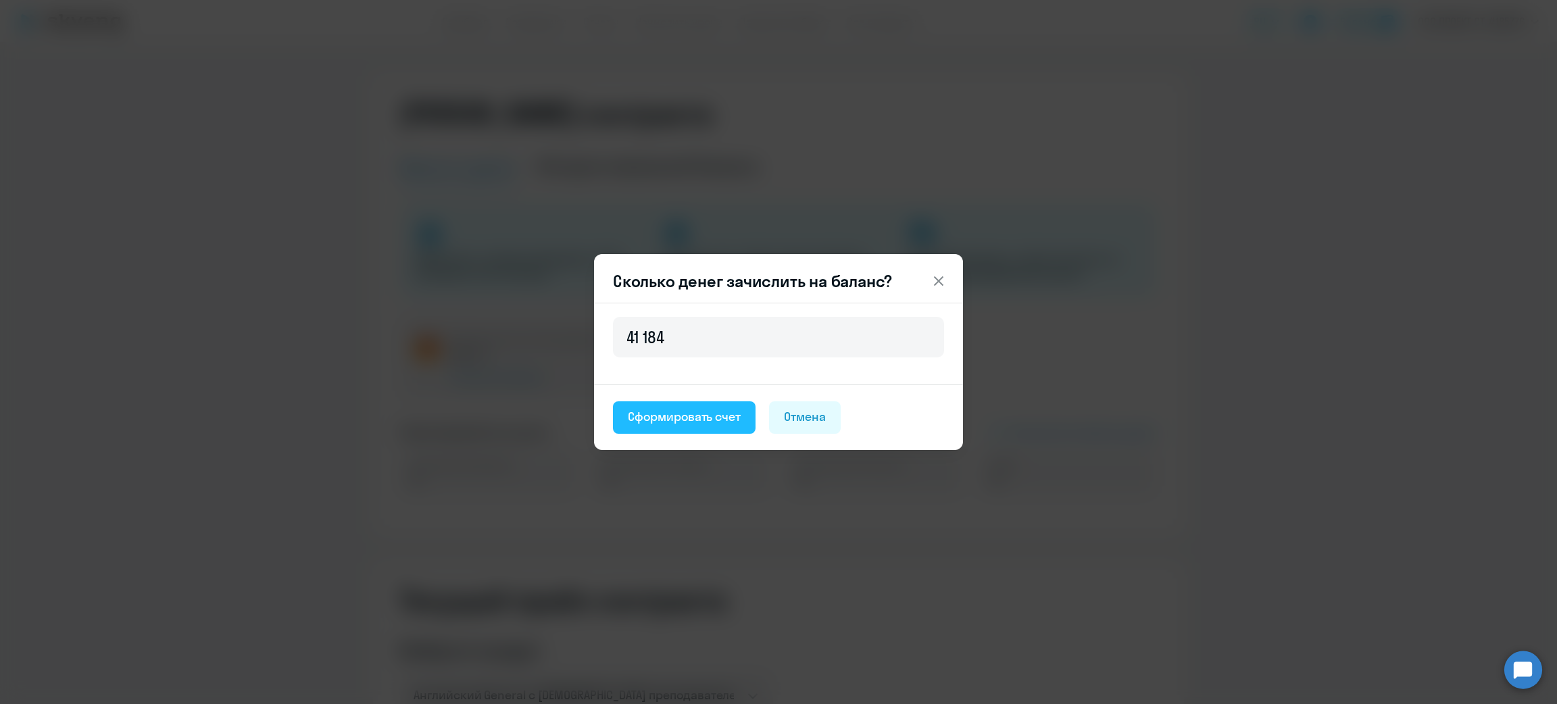
click at [678, 425] on div "Сформировать счет" at bounding box center [684, 417] width 113 height 18
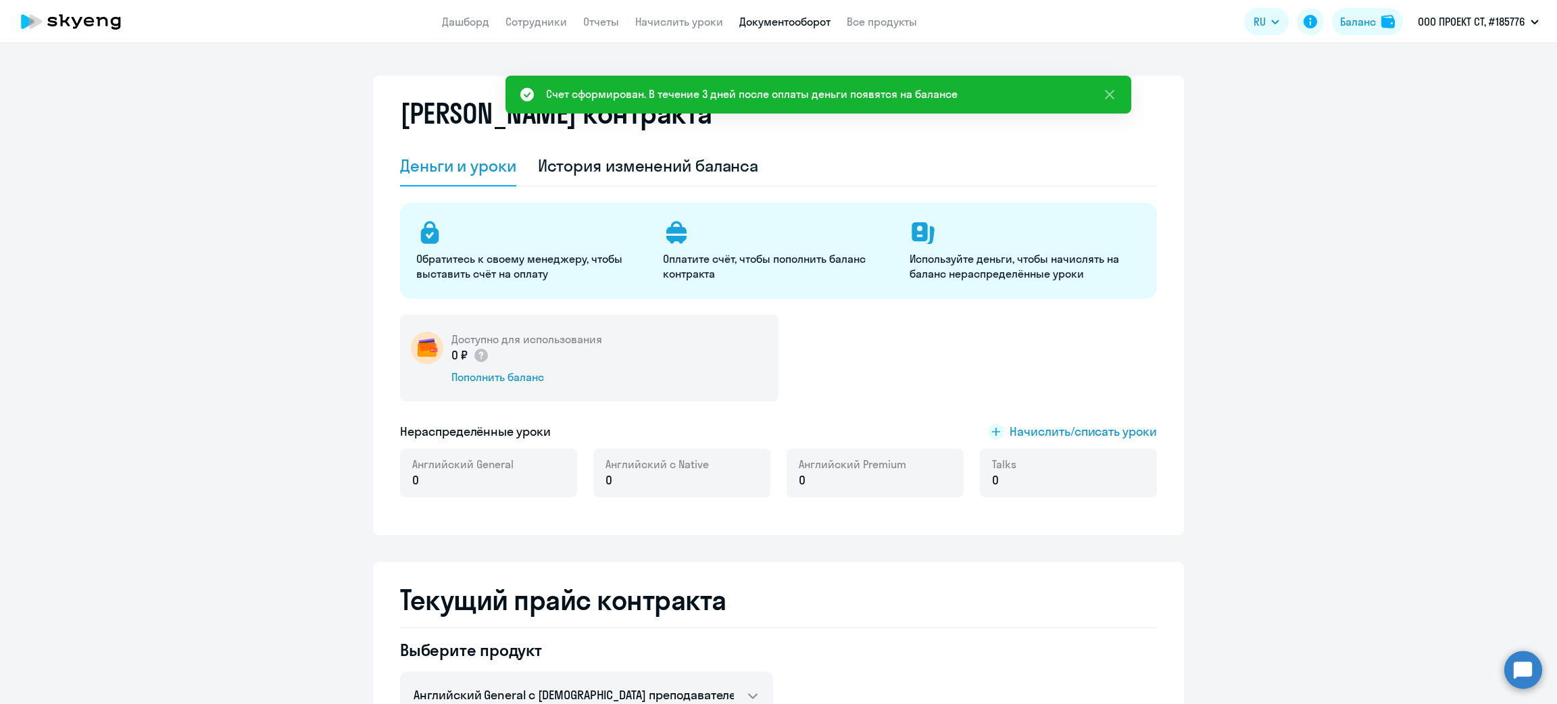
click at [757, 22] on link "Документооборот" at bounding box center [784, 22] width 91 height 14
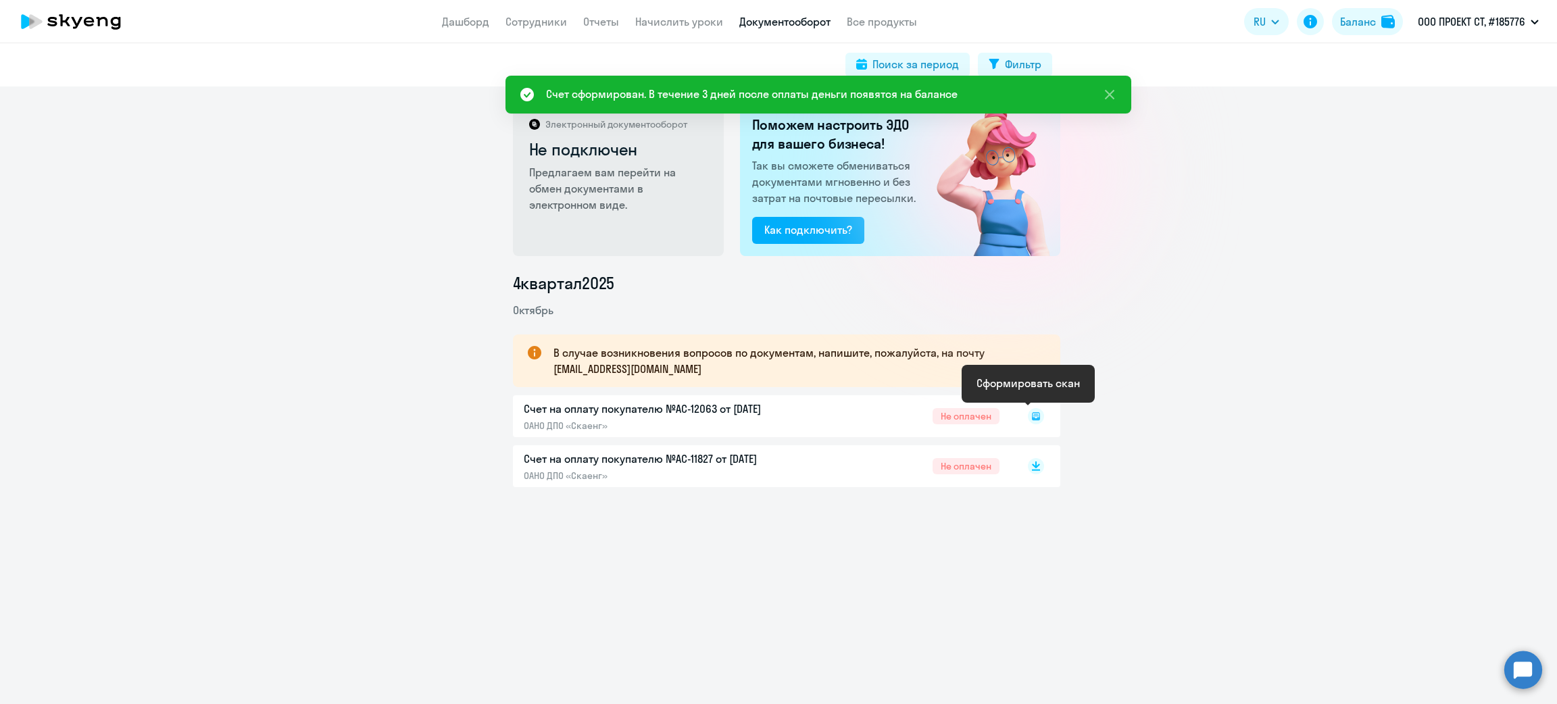
click at [1028, 413] on rect at bounding box center [1036, 416] width 16 height 16
click at [1032, 413] on icon at bounding box center [1036, 416] width 8 height 8
click at [1028, 415] on rect at bounding box center [1036, 416] width 16 height 16
click at [1028, 417] on icon at bounding box center [1036, 416] width 16 height 16
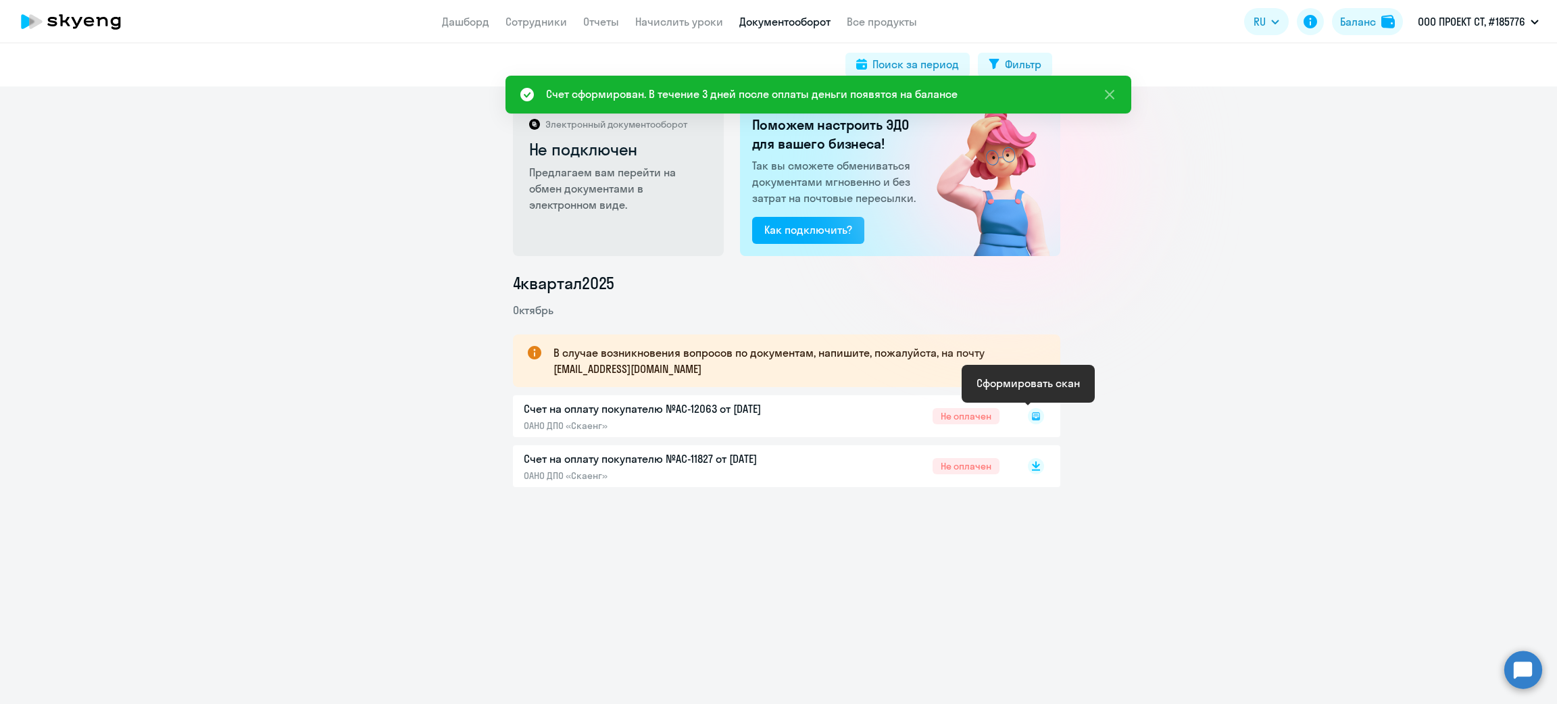
click at [1028, 417] on rect at bounding box center [1036, 416] width 16 height 16
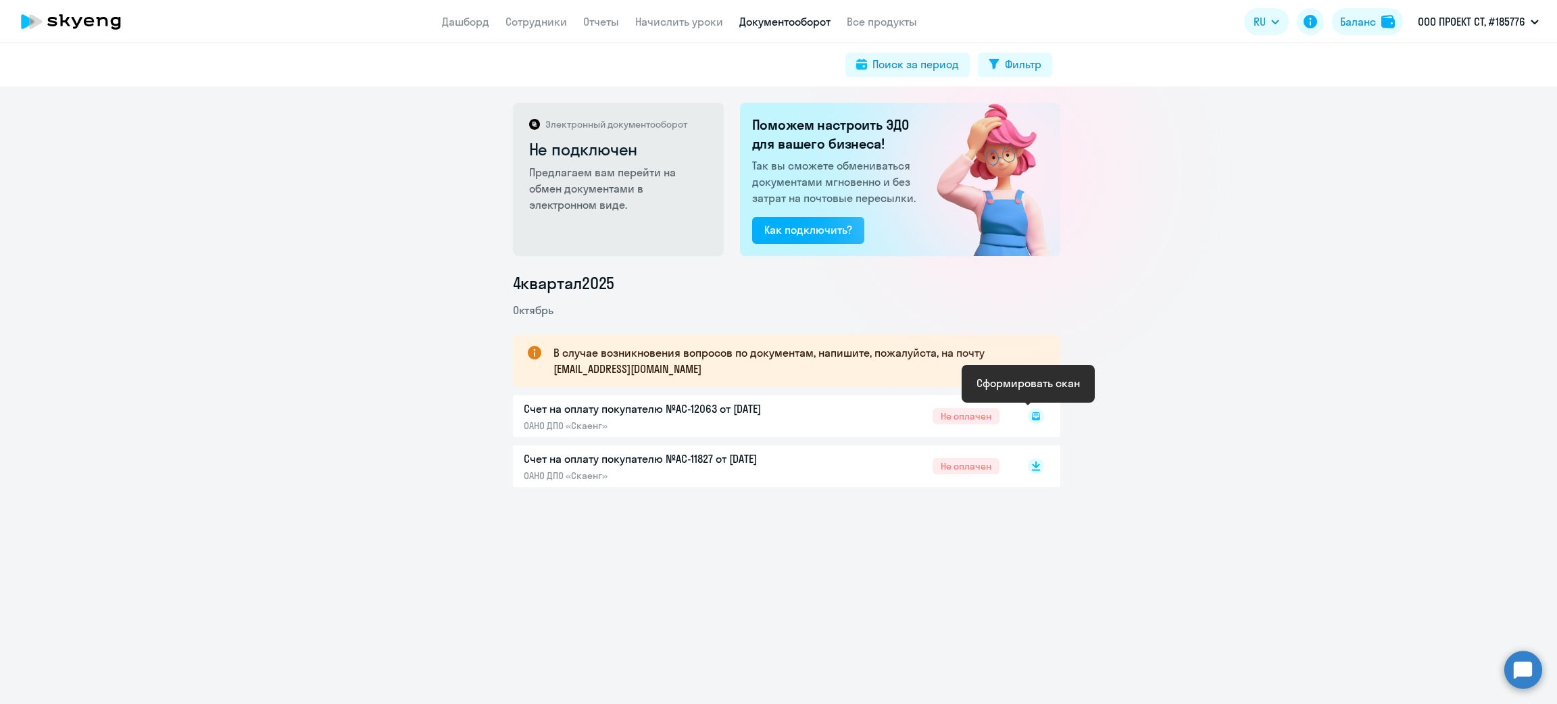
click at [1028, 417] on rect at bounding box center [1036, 416] width 16 height 16
click at [1028, 416] on icon at bounding box center [1036, 416] width 16 height 16
click at [1033, 416] on icon at bounding box center [1035, 416] width 5 height 1
click at [1028, 412] on icon at bounding box center [1036, 416] width 16 height 16
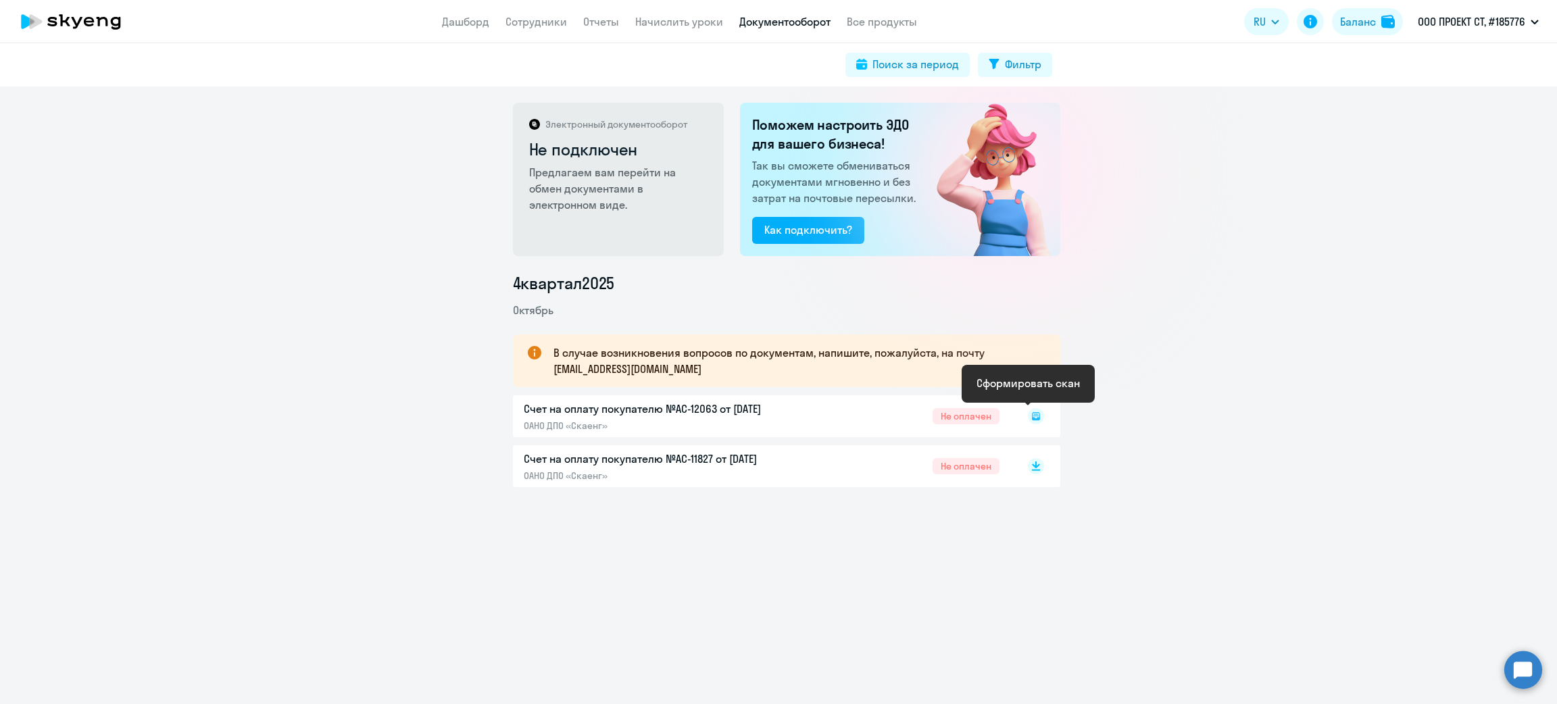
click at [1031, 412] on rect at bounding box center [1036, 416] width 16 height 16
click at [1043, 414] on div "Счет на оплату покупателю №AC-12063 от [DATE] ОАНО ДПО «Скаенг» Не оплачен" at bounding box center [786, 416] width 547 height 42
click at [1028, 420] on rect at bounding box center [1036, 416] width 16 height 16
click at [1028, 418] on rect at bounding box center [1036, 416] width 16 height 16
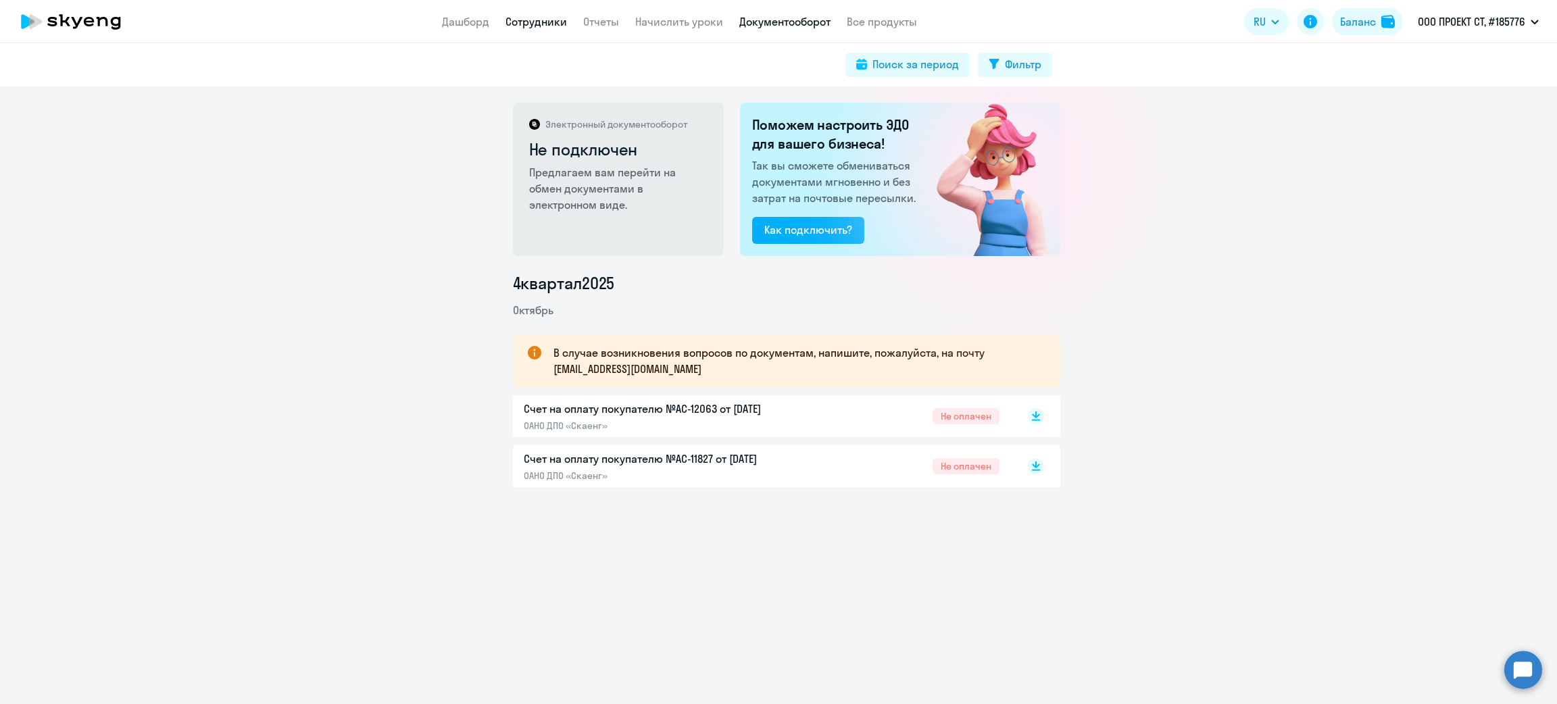
click at [529, 22] on link "Сотрудники" at bounding box center [535, 22] width 61 height 14
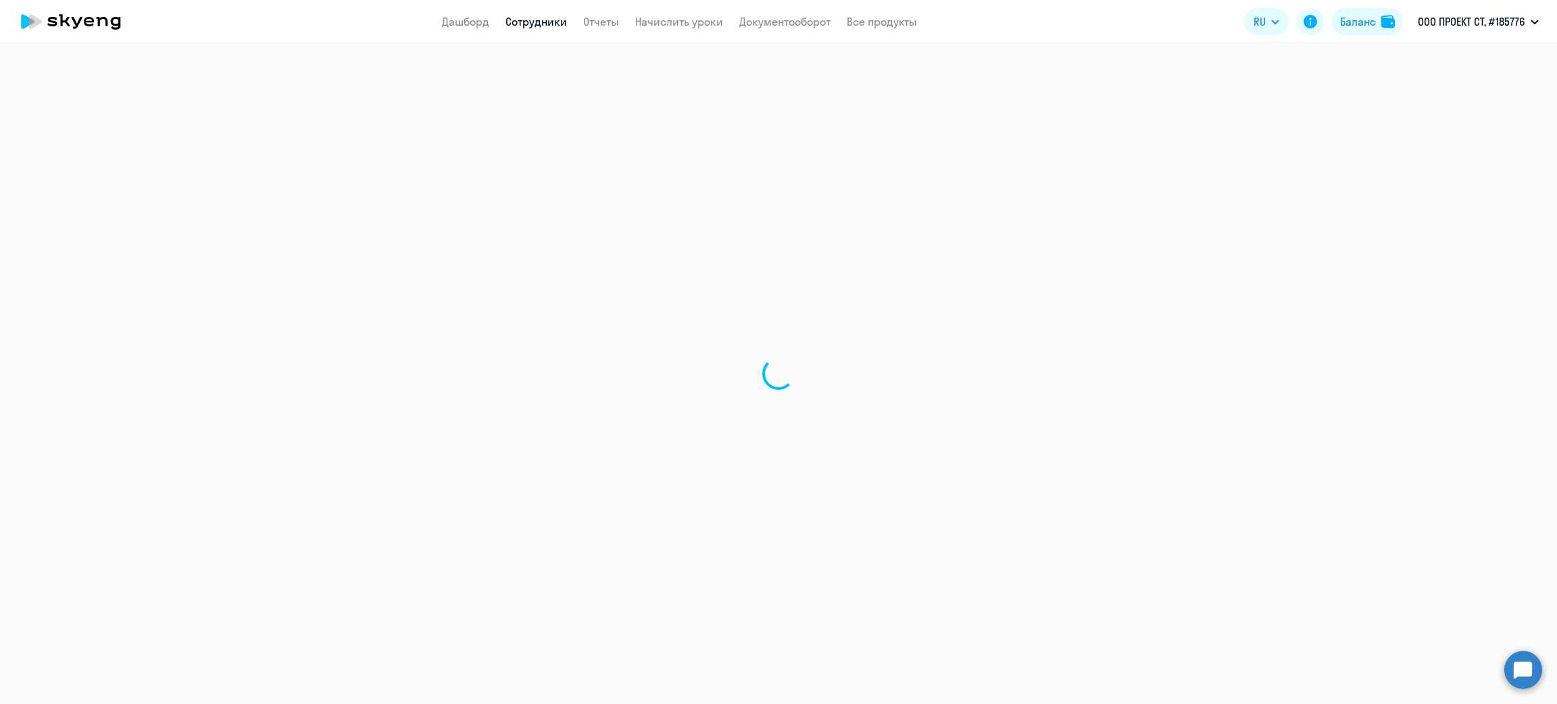
select select "30"
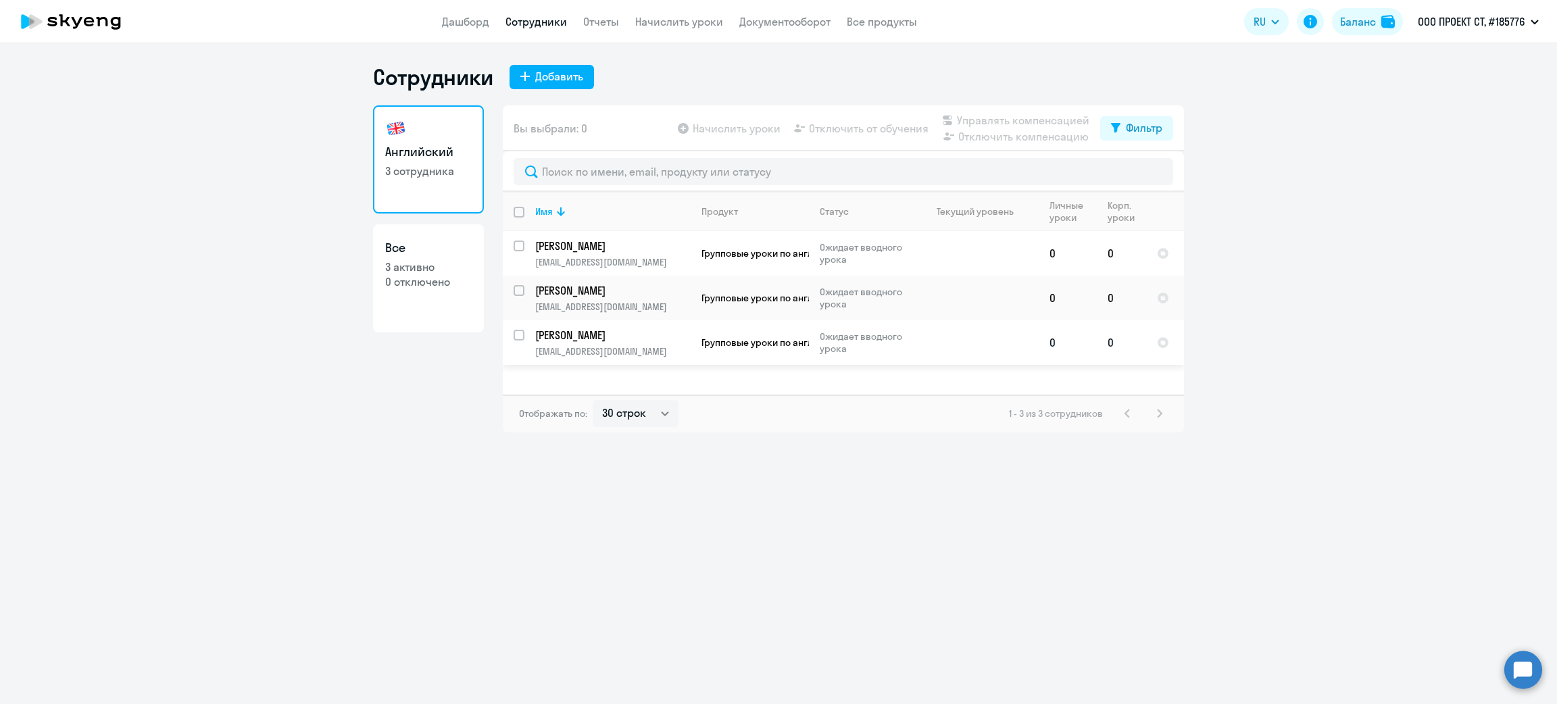
click at [601, 345] on p "[EMAIL_ADDRESS][DOMAIN_NAME]" at bounding box center [612, 351] width 155 height 12
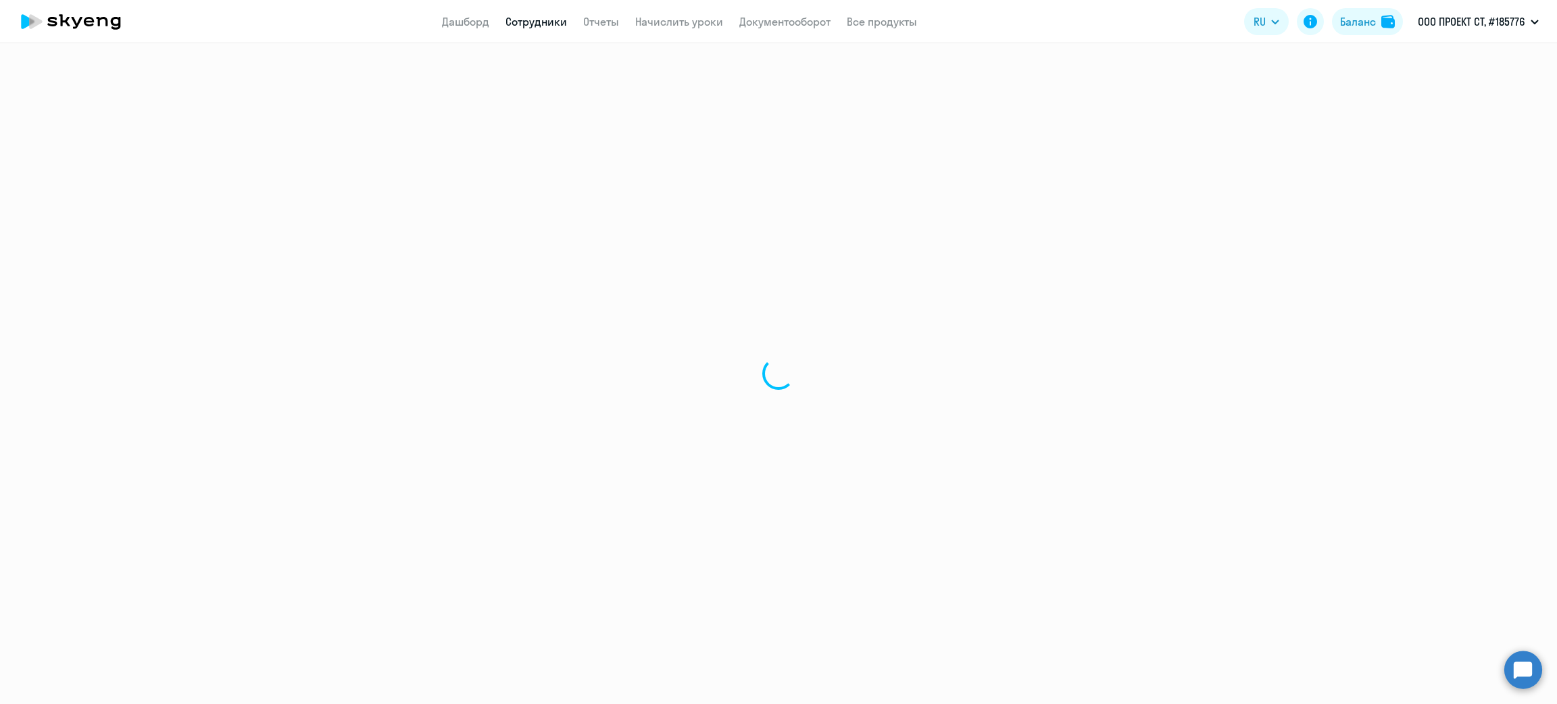
select select "english"
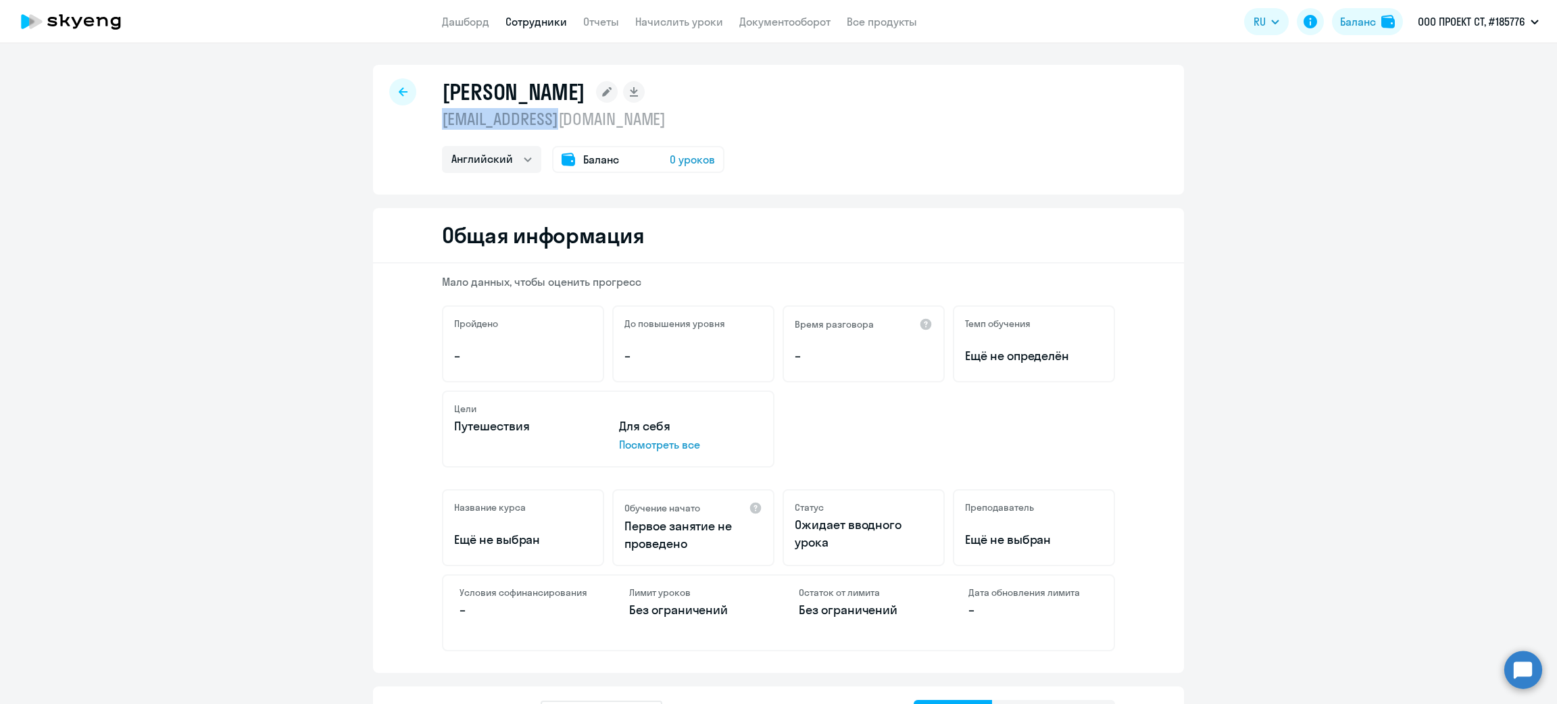
drag, startPoint x: 492, startPoint y: 124, endPoint x: 428, endPoint y: 121, distance: 64.2
click at [428, 121] on div "Алексей alexproom@bk.ru Английский Баланс 0 уроков" at bounding box center [778, 130] width 811 height 130
copy p "[EMAIL_ADDRESS][DOMAIN_NAME]"
